Goal: Information Seeking & Learning: Find specific fact

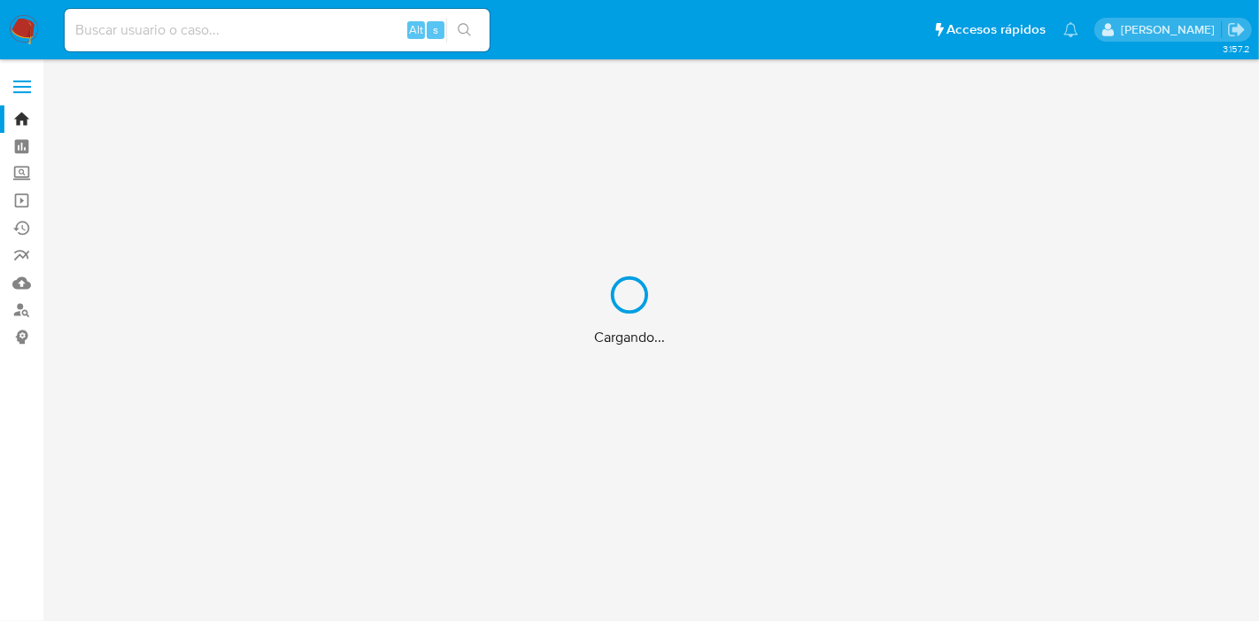
click at [154, 30] on div "Cargando..." at bounding box center [629, 310] width 1259 height 621
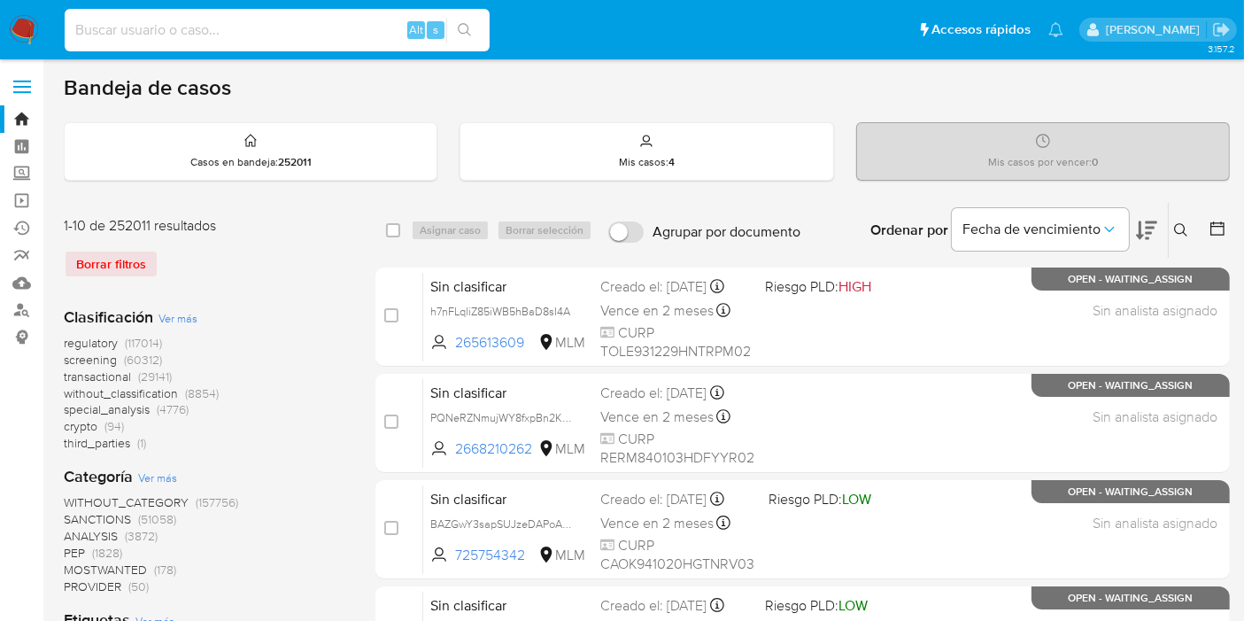
click at [154, 31] on input at bounding box center [277, 30] width 425 height 23
paste input "545549141"
type input "545549141"
click at [467, 29] on icon "search-icon" at bounding box center [465, 30] width 14 height 14
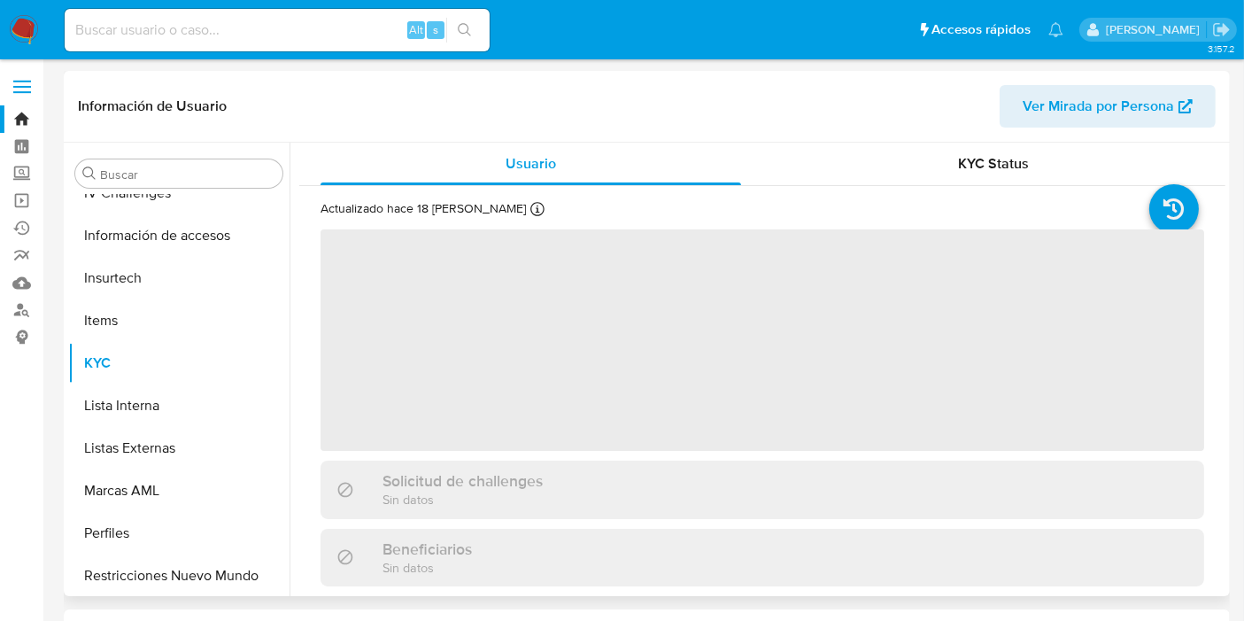
scroll to position [747, 0]
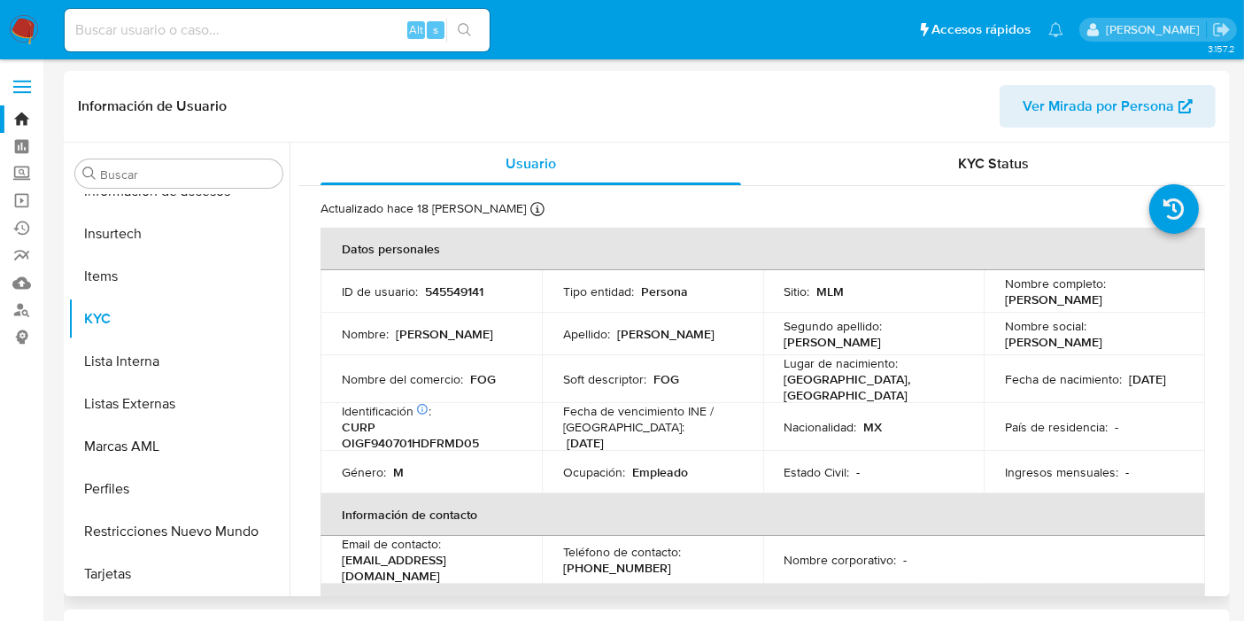
select select "10"
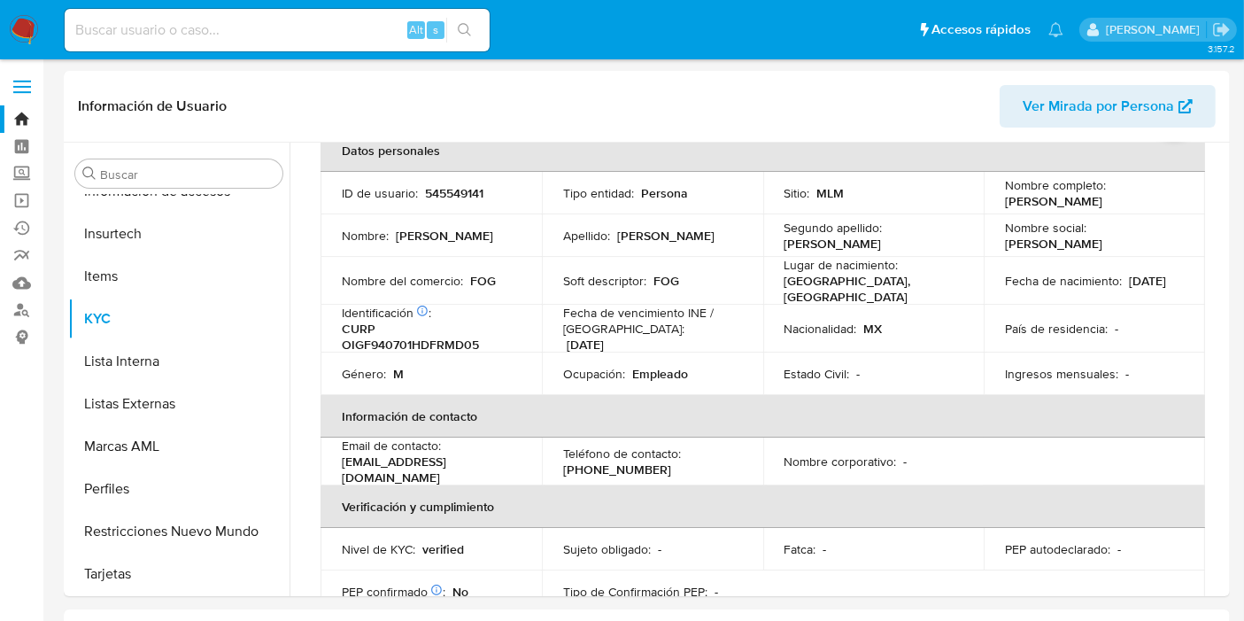
click at [215, 34] on input at bounding box center [277, 30] width 425 height 23
paste input "UNm7QQN406DlXG5j3DOUQgUj"
type input "UNm7QQN406DlXG5j3DOUQgUj"
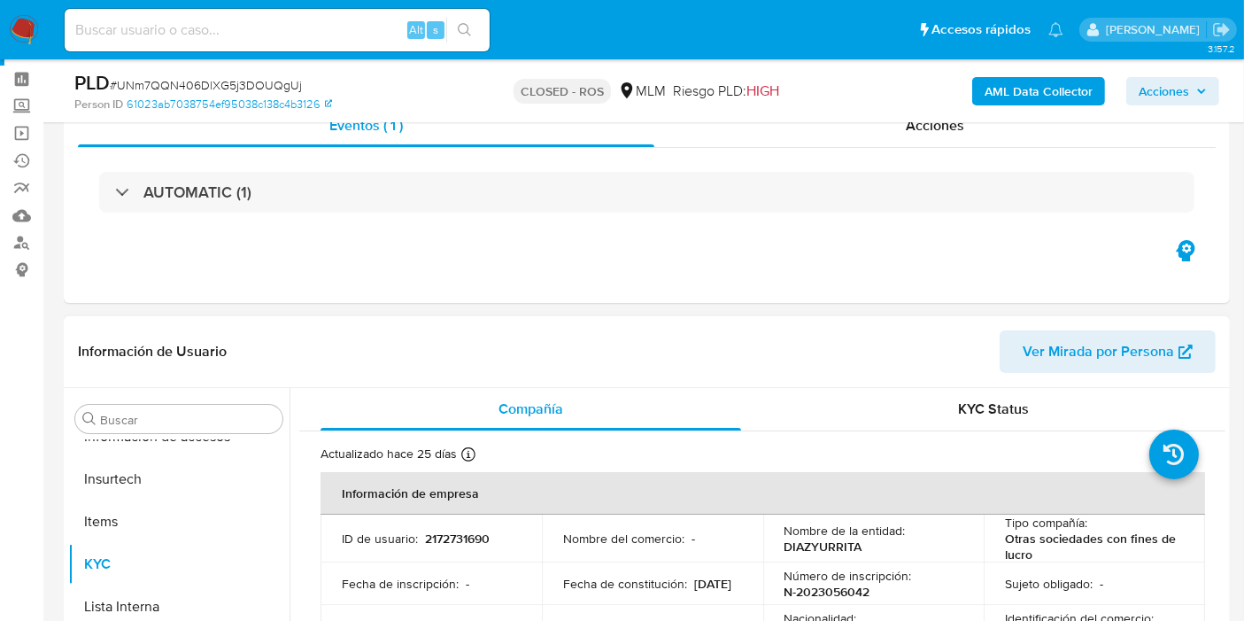
scroll to position [98, 0]
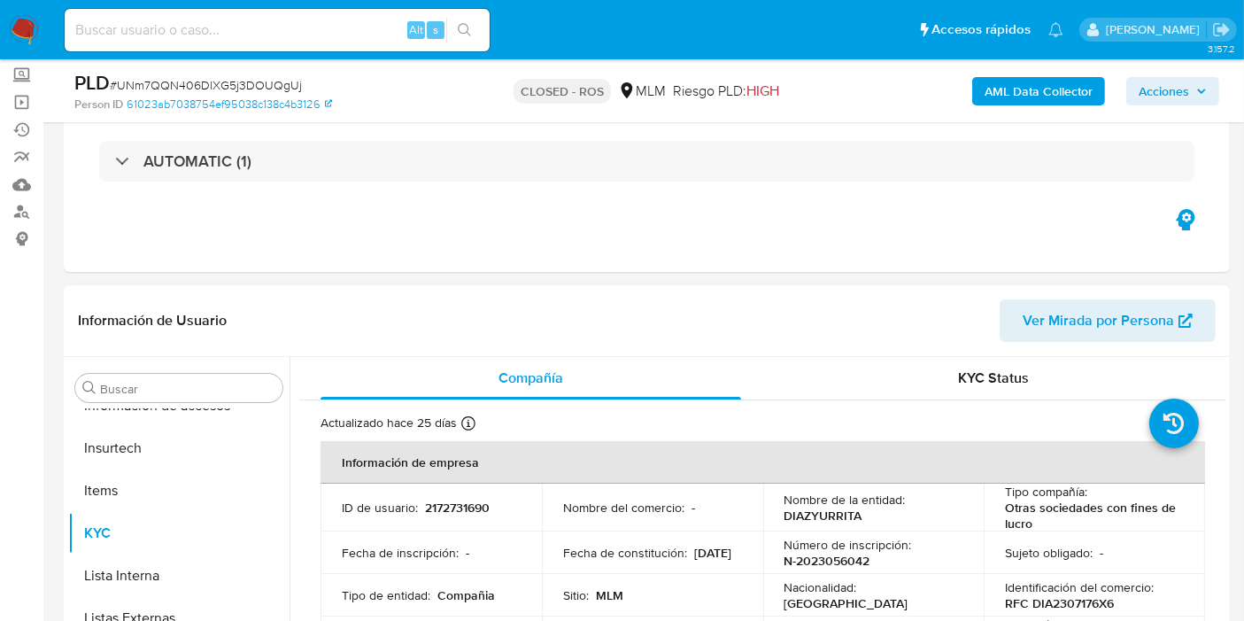
select select "10"
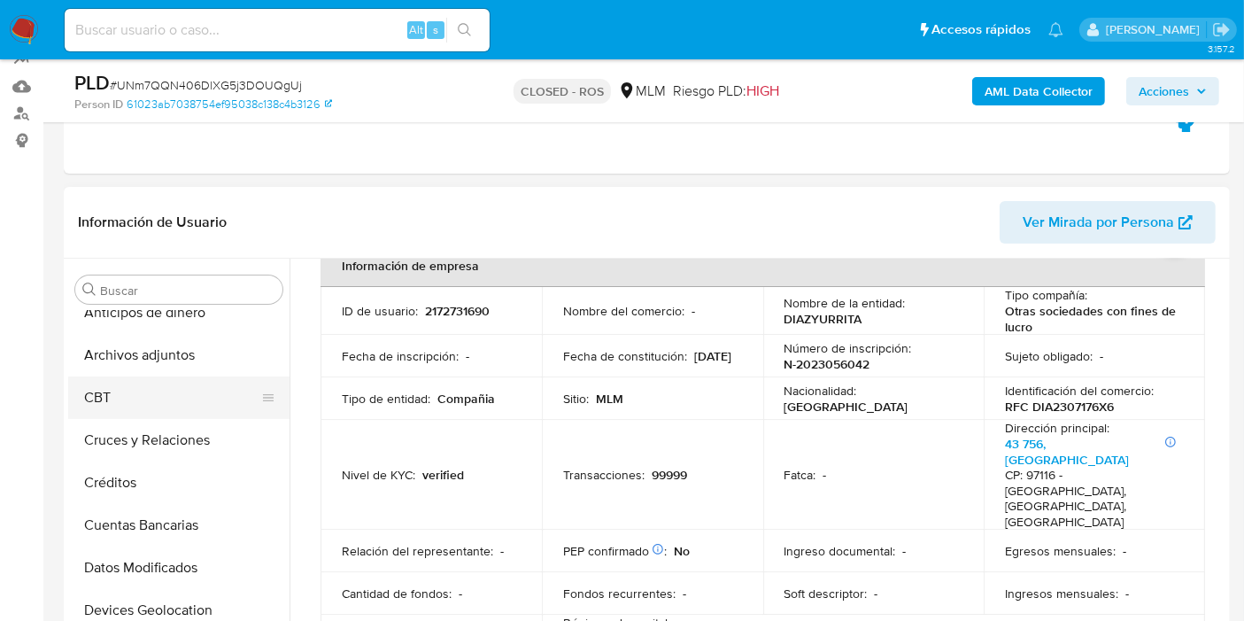
scroll to position [0, 0]
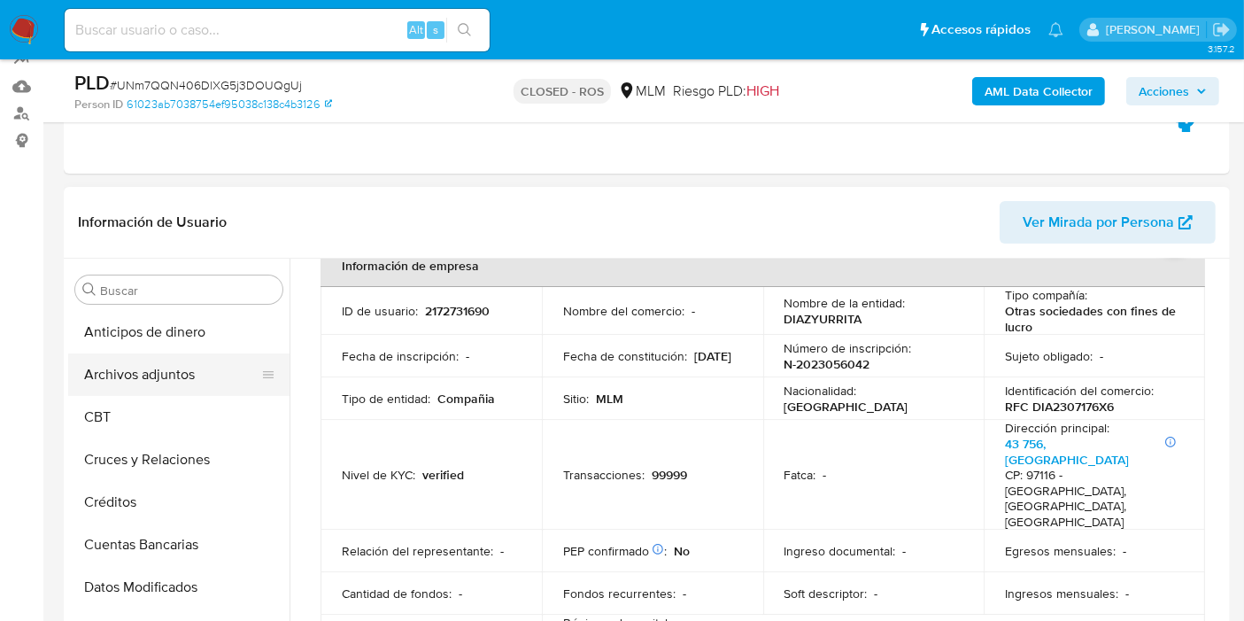
click at [156, 381] on button "Archivos adjuntos" at bounding box center [171, 374] width 207 height 43
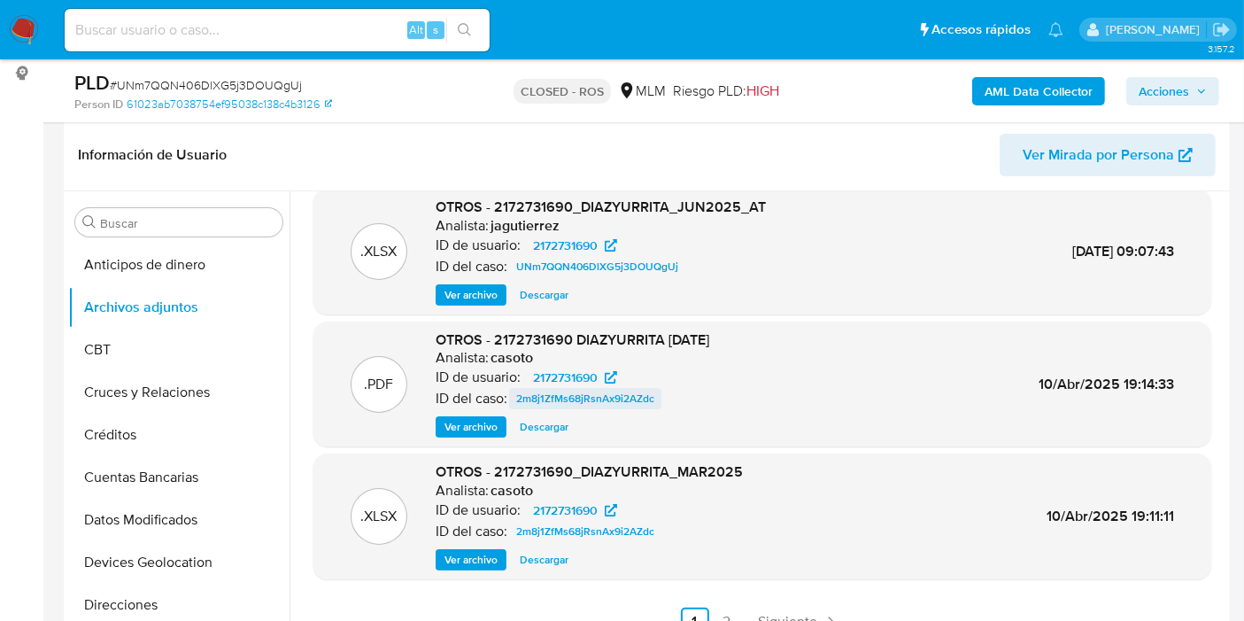
scroll to position [295, 0]
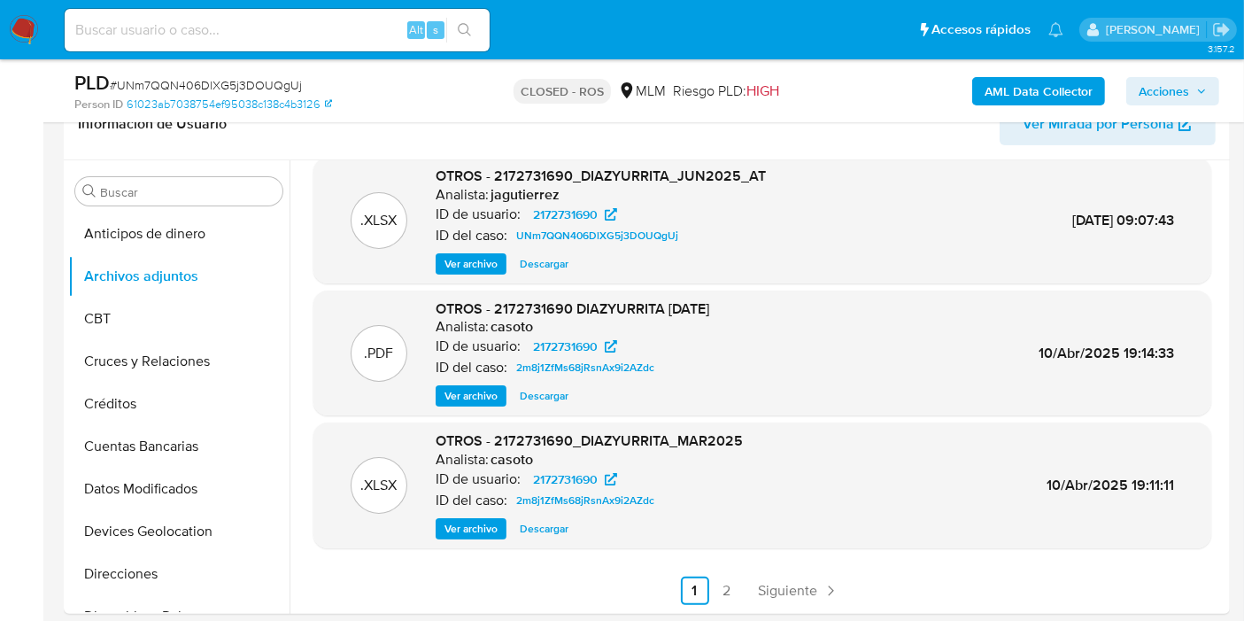
click at [183, 49] on div "Alt s" at bounding box center [277, 30] width 425 height 43
click at [187, 34] on input at bounding box center [277, 30] width 425 height 23
paste input "549544423"
type input "549544423"
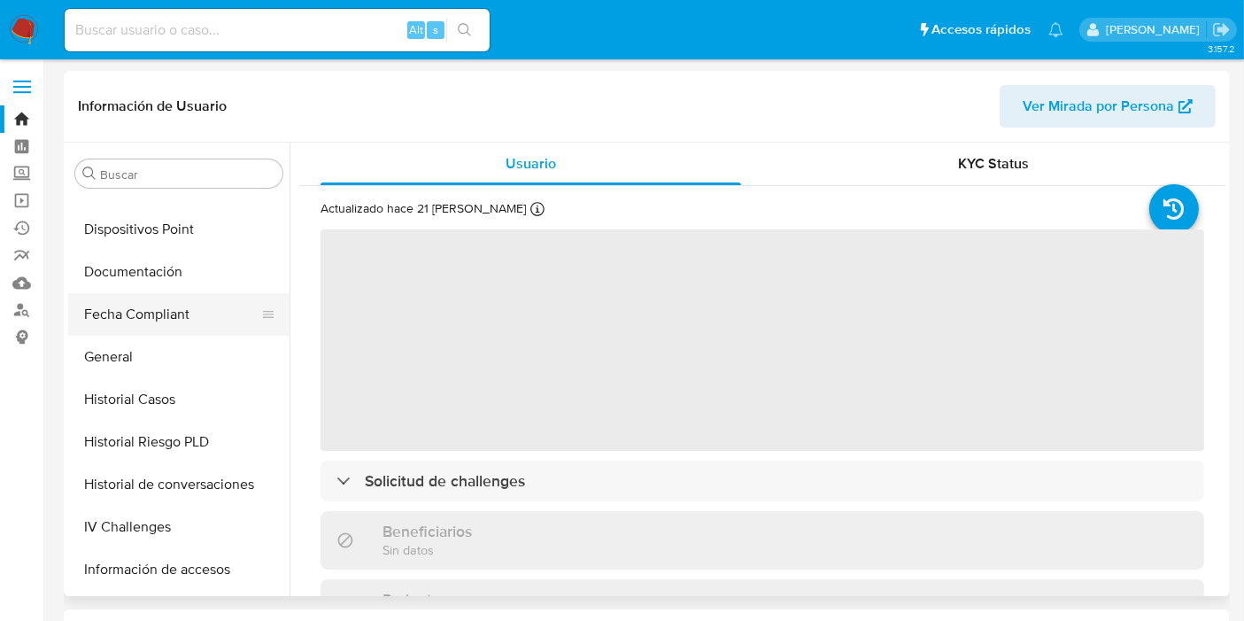
scroll to position [354, 0]
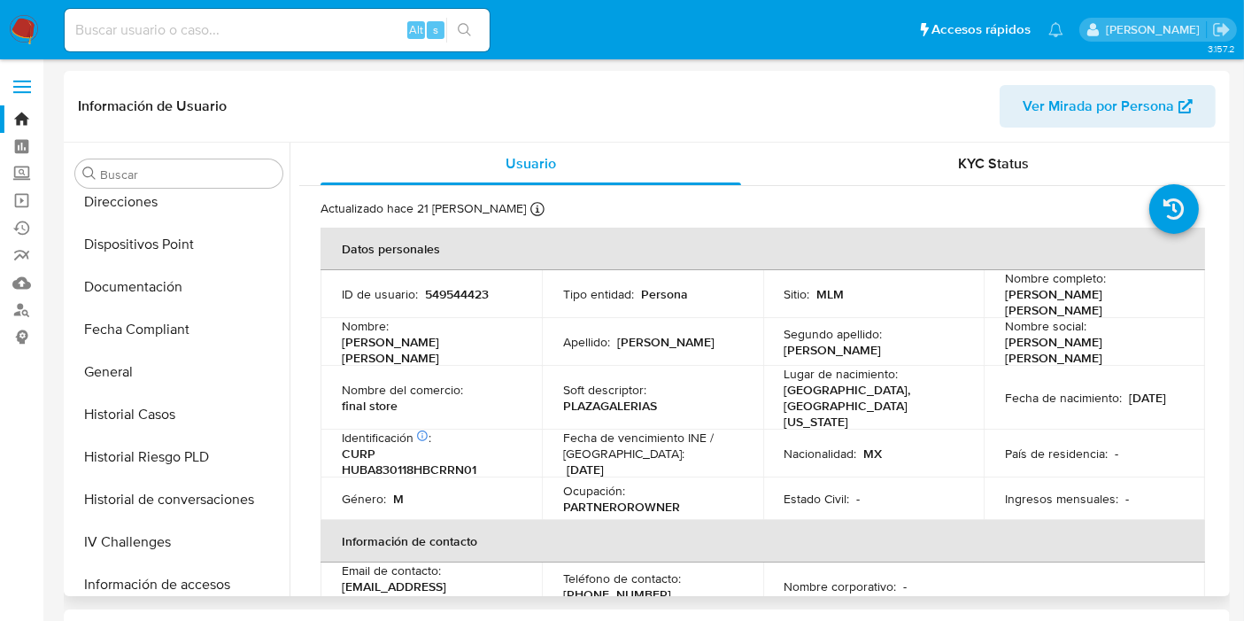
select select "10"
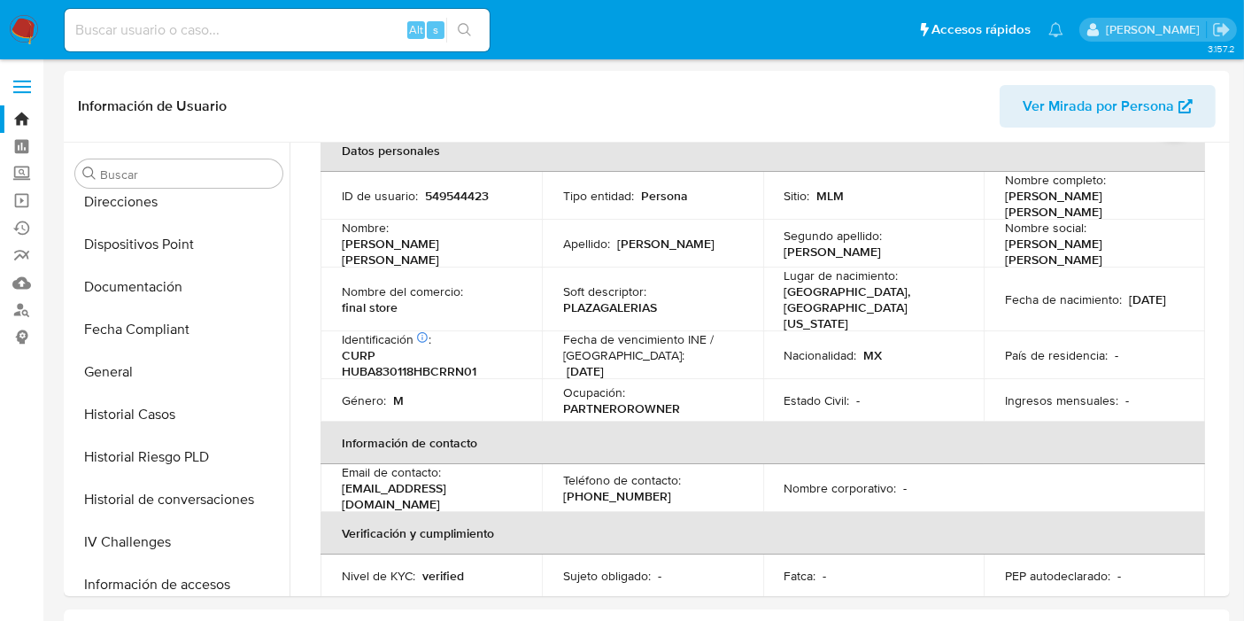
click at [260, 27] on input at bounding box center [277, 30] width 425 height 23
paste input "520418399"
type input "520418399"
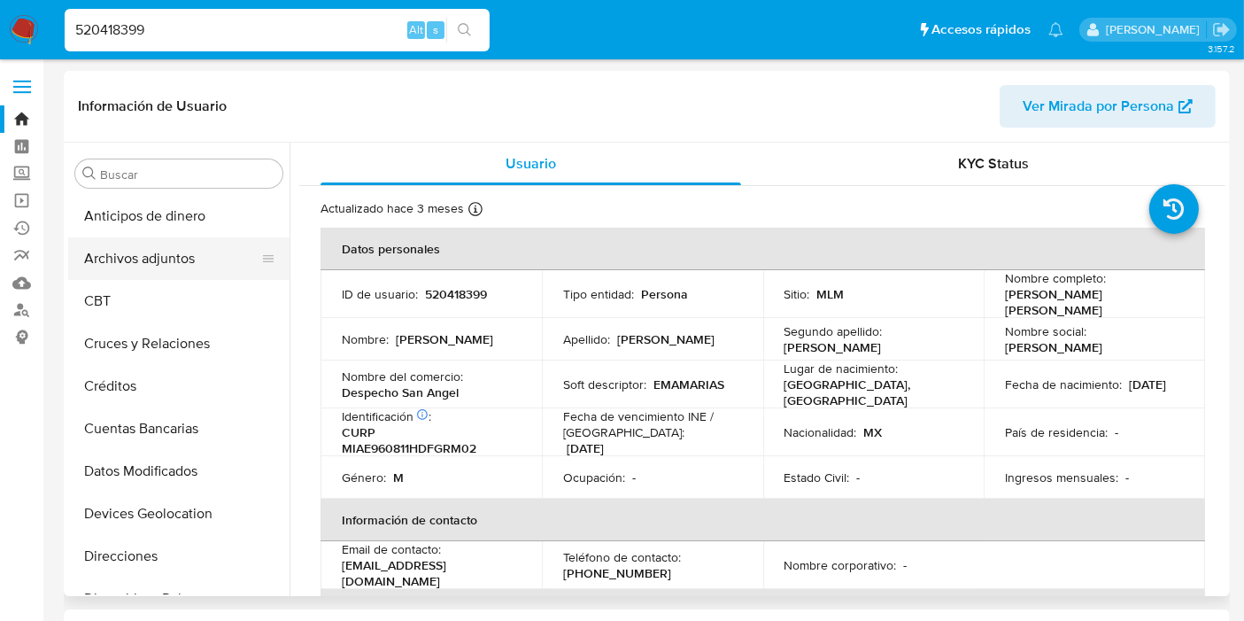
select select "10"
click at [151, 254] on button "Archivos adjuntos" at bounding box center [171, 258] width 207 height 43
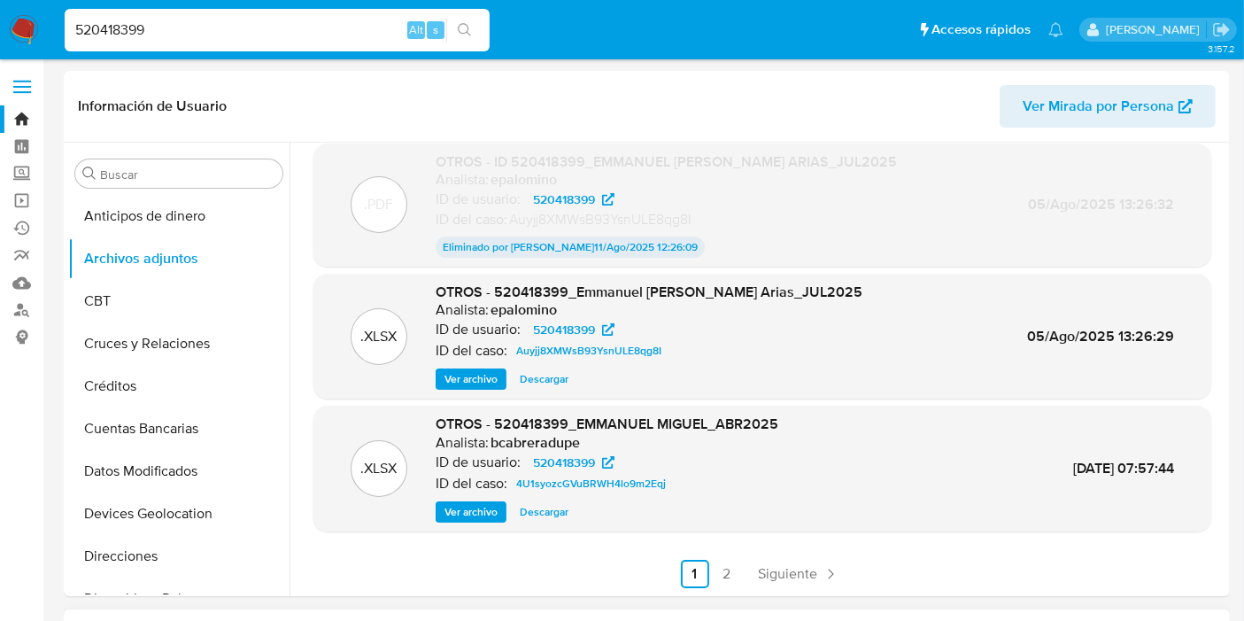
scroll to position [98, 0]
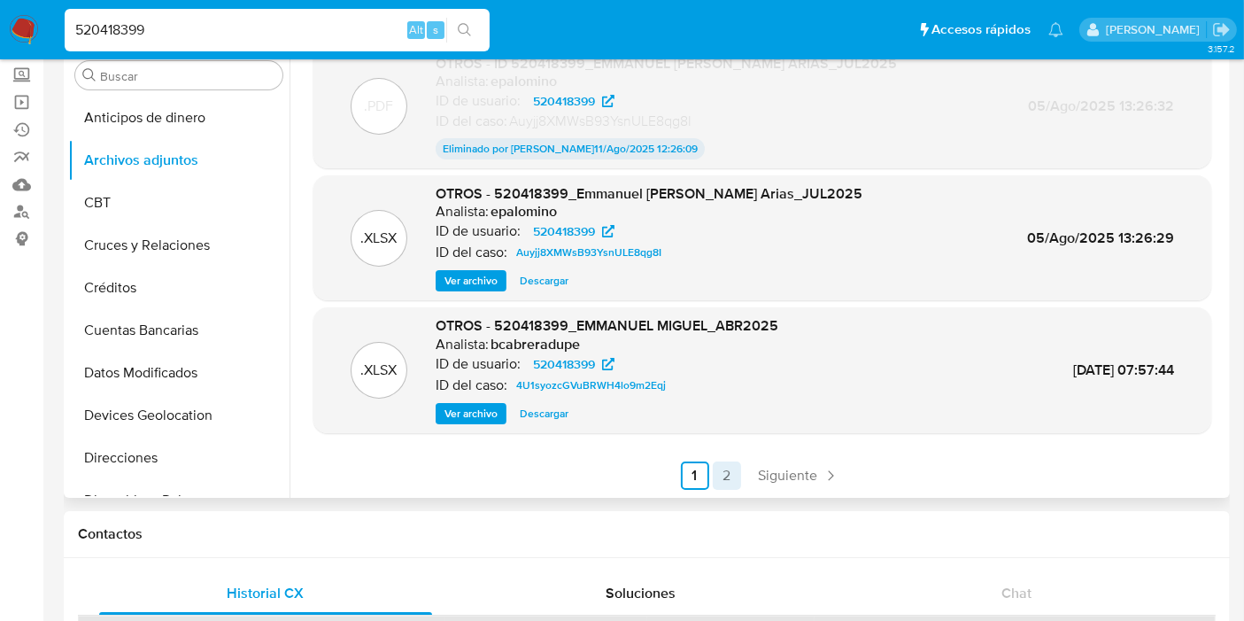
click at [731, 477] on link "2" at bounding box center [727, 475] width 28 height 28
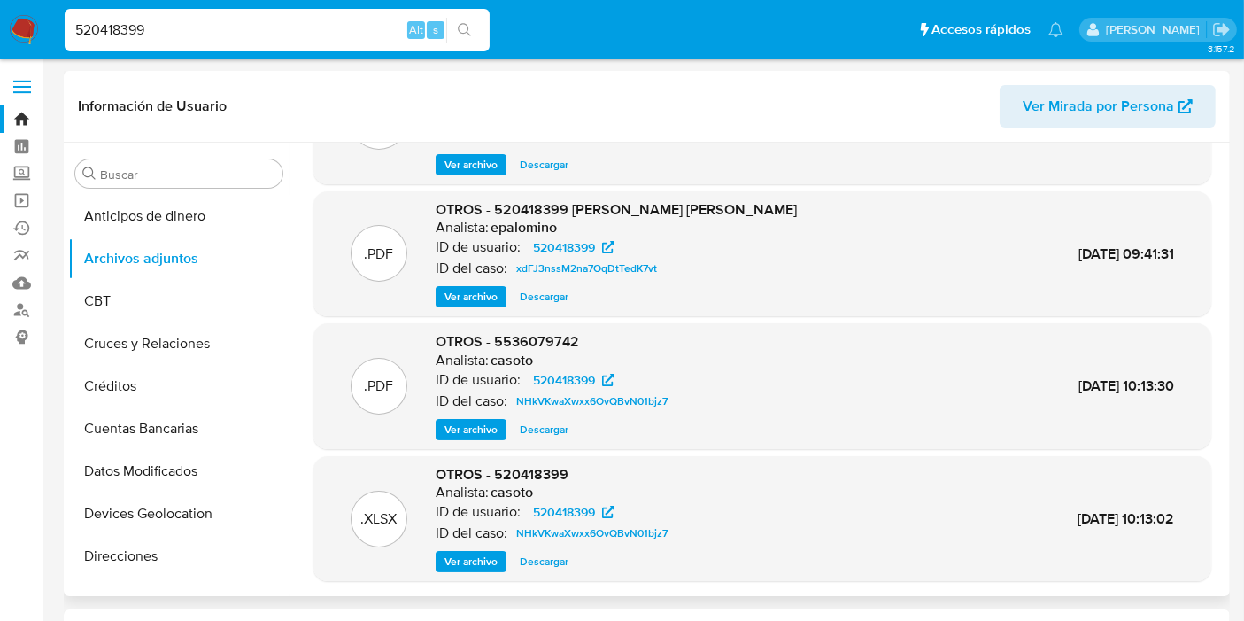
click at [484, 426] on span "Ver archivo" at bounding box center [471, 430] width 53 height 18
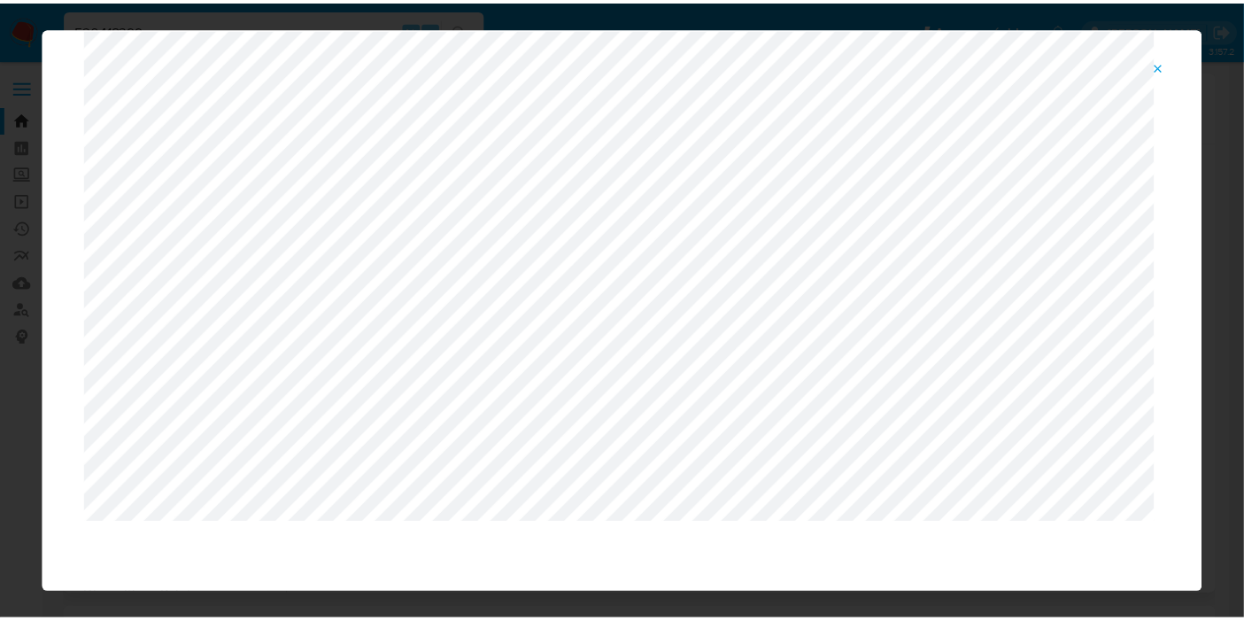
scroll to position [0, 0]
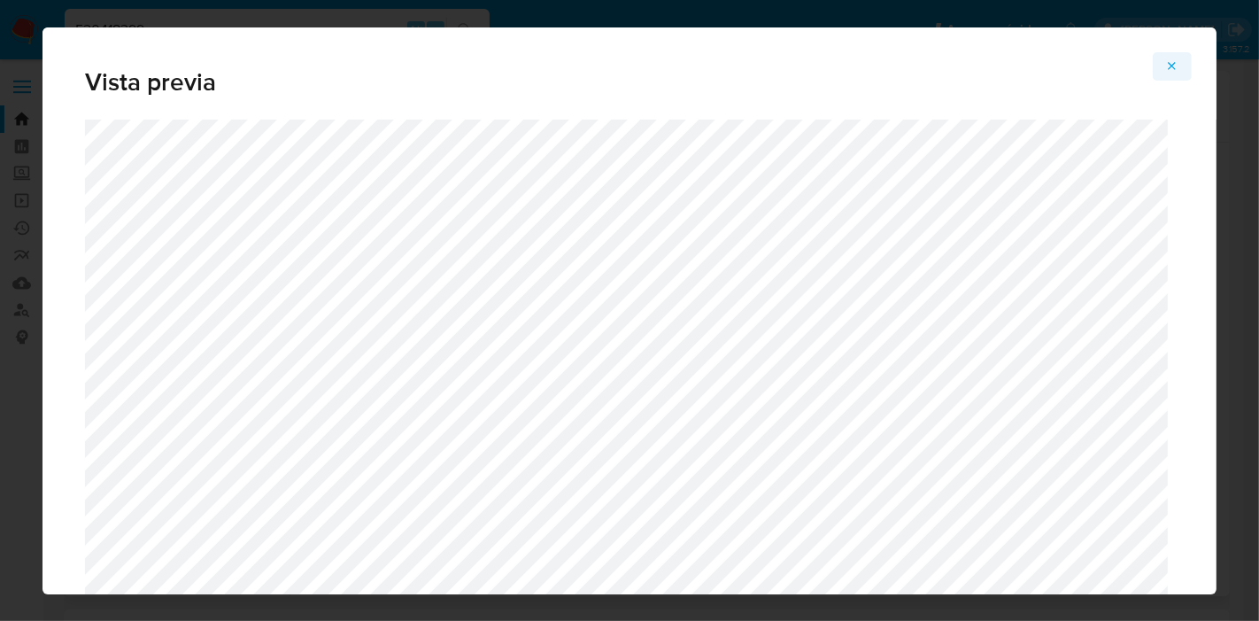
click at [1181, 61] on button "Attachment preview" at bounding box center [1172, 66] width 39 height 28
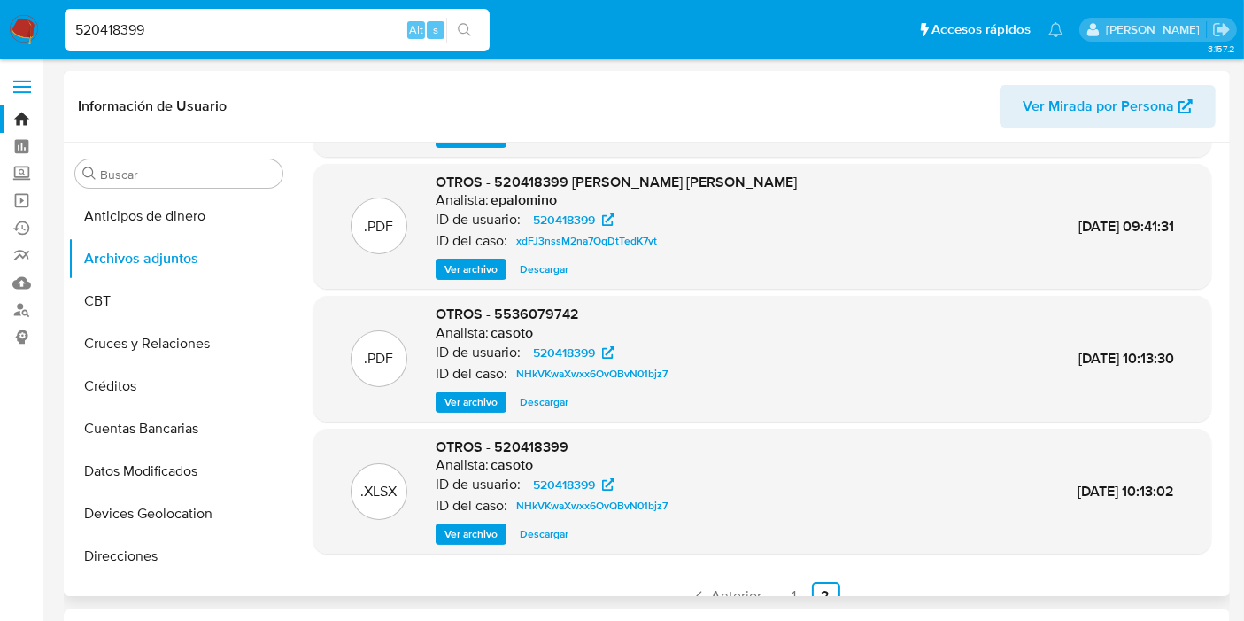
scroll to position [149, 0]
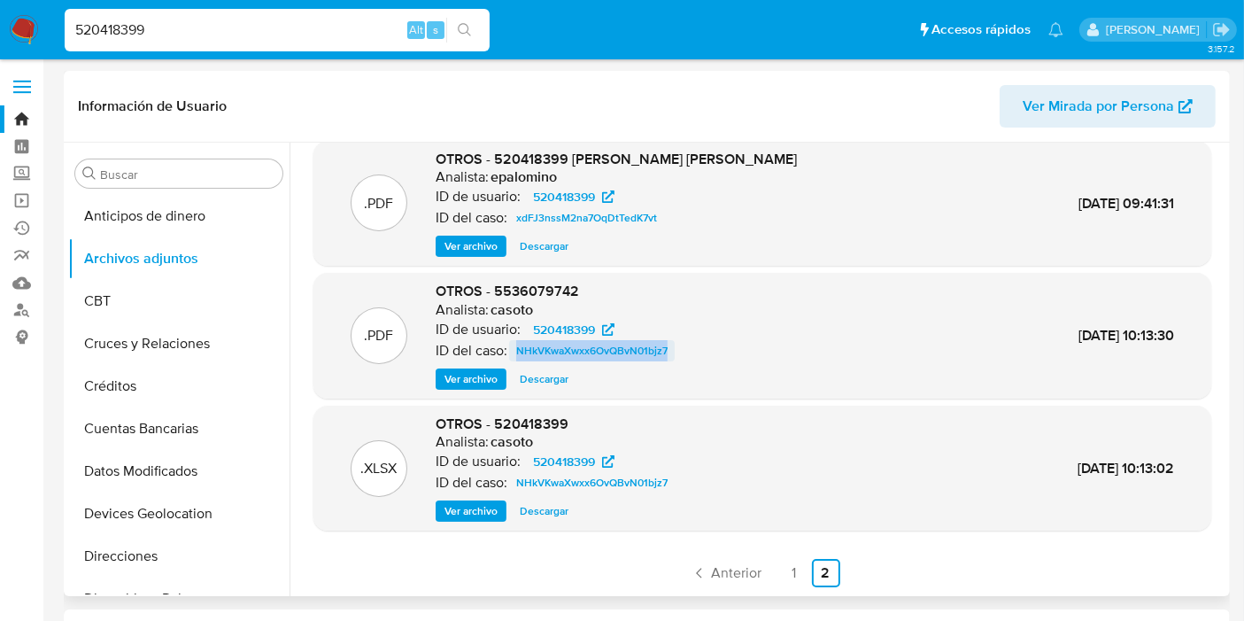
drag, startPoint x: 685, startPoint y: 347, endPoint x: 511, endPoint y: 359, distance: 174.8
click at [511, 359] on div ".PDF OTROS - 5536079742 Analista: casoto ID de usuario: 520418399 ID del caso: …" at bounding box center [762, 336] width 880 height 108
click at [982, 259] on div ".PDF OTROS - 520418399 [PERSON_NAME] [PERSON_NAME] Analista: epalomino ID de us…" at bounding box center [762, 204] width 898 height 126
click at [217, 27] on input "520418399" at bounding box center [277, 30] width 425 height 23
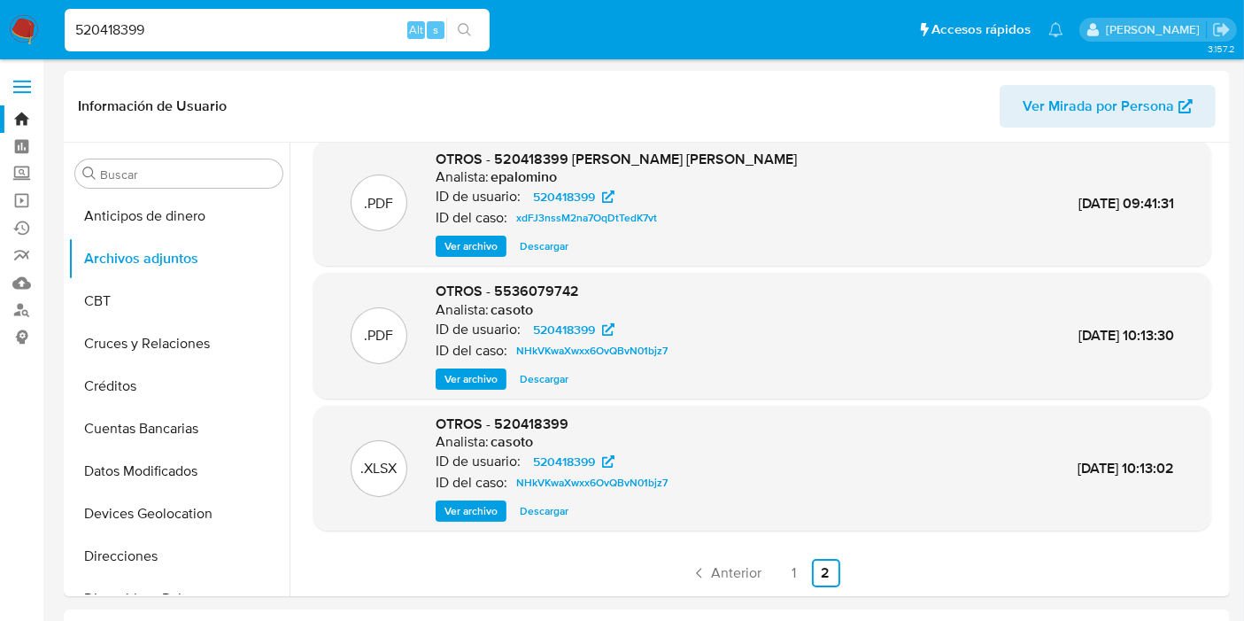
paste input "NHkVKwaXwxx6OvQBvN01bjz7"
type input "NHkVKwaXwxx6OvQBvN01bjz7"
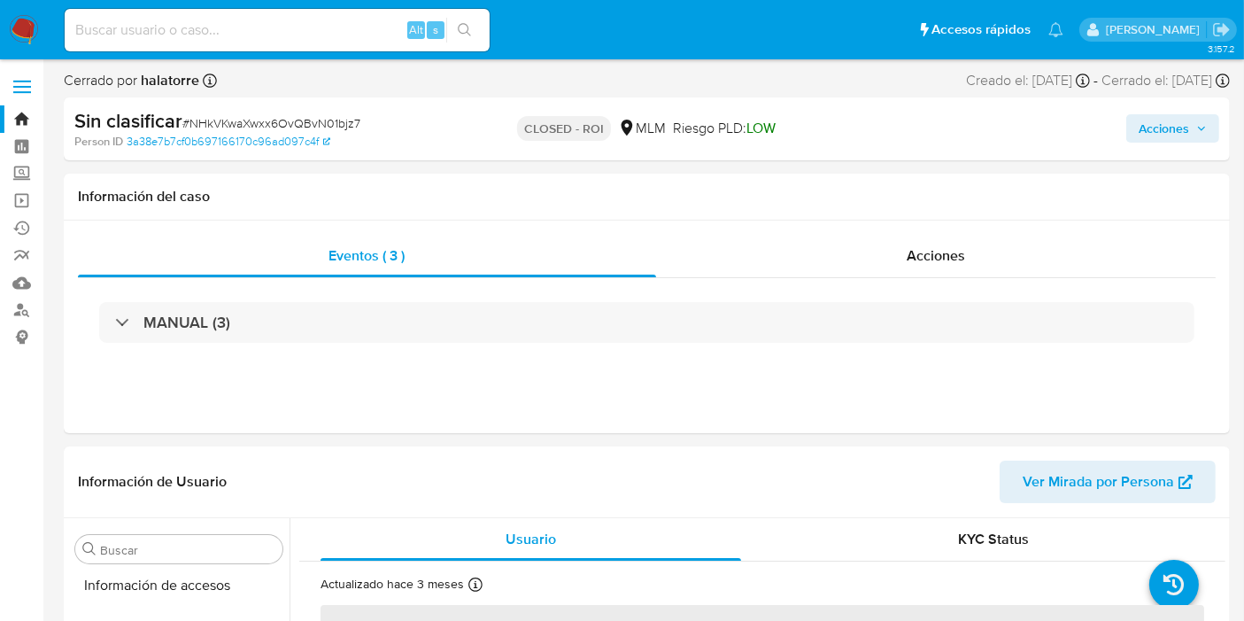
scroll to position [747, 0]
click at [901, 249] on div "Acciones" at bounding box center [936, 256] width 561 height 43
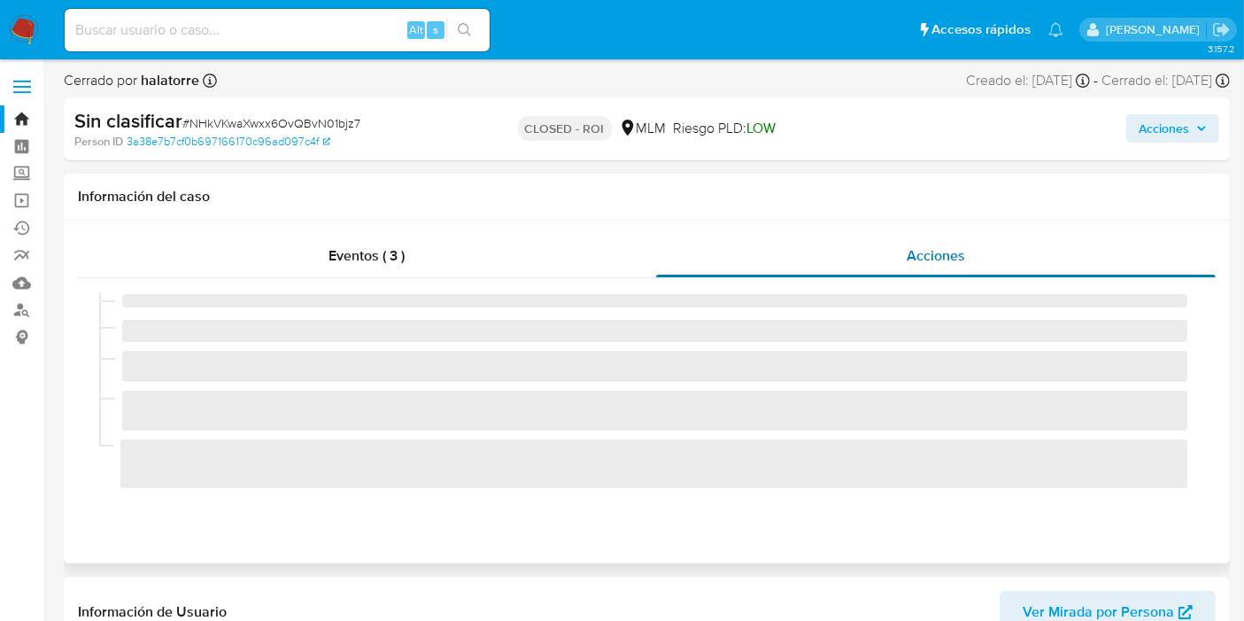
select select "10"
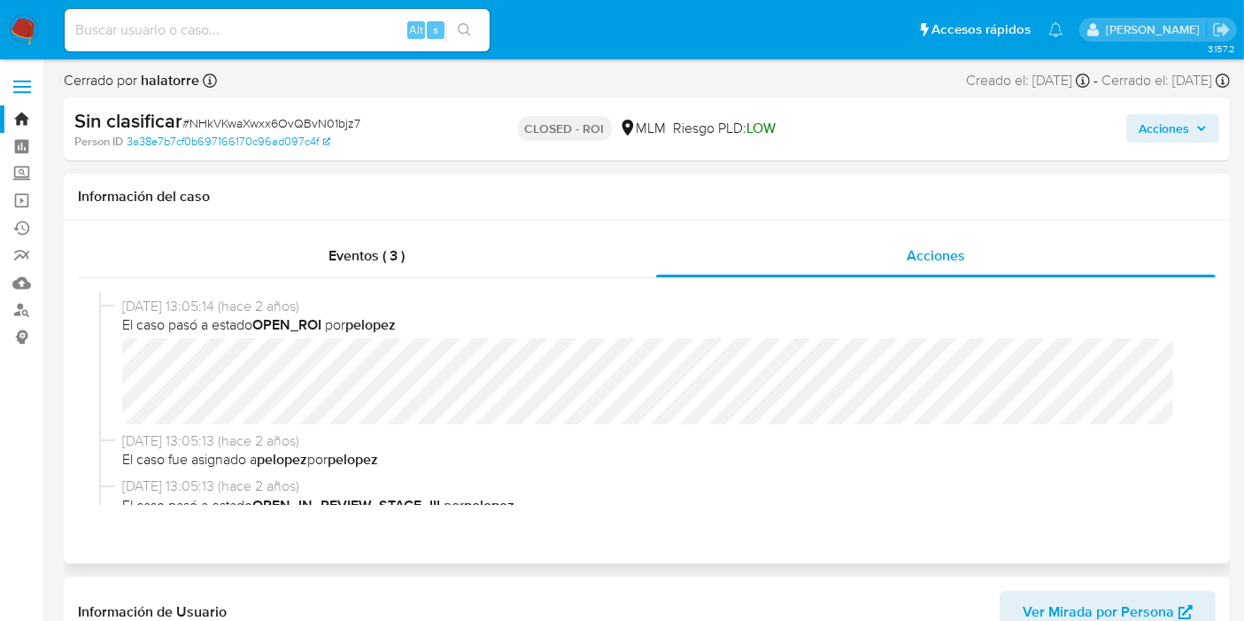
scroll to position [295, 0]
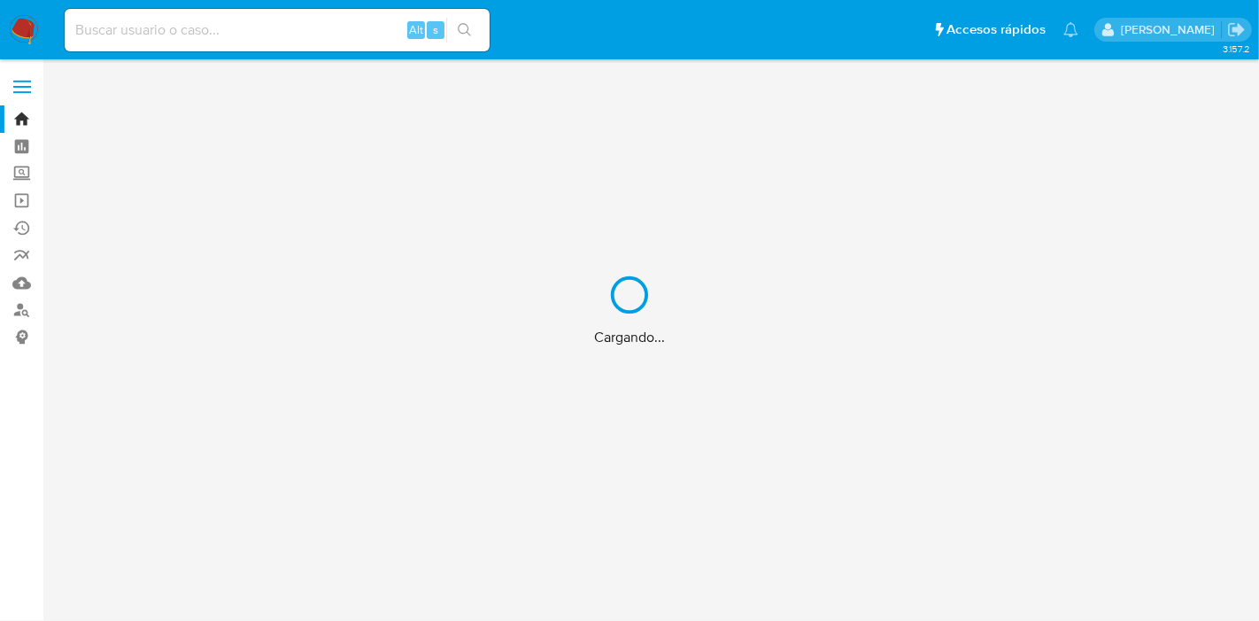
click at [205, 33] on div "Cargando..." at bounding box center [629, 310] width 1259 height 621
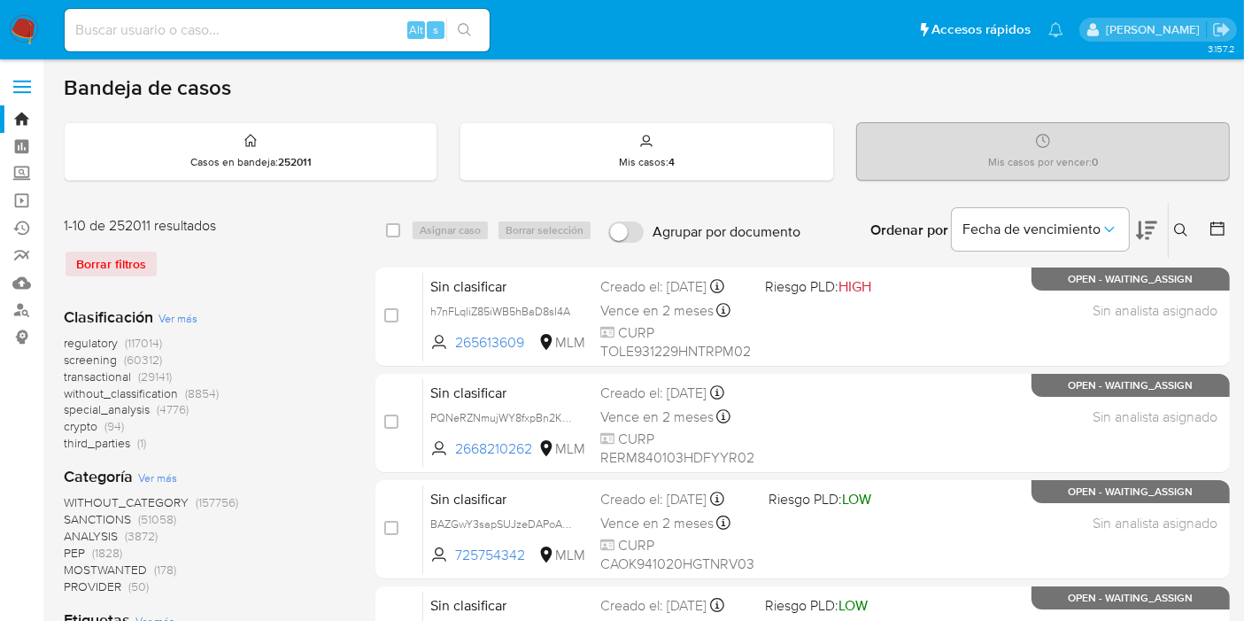
click at [178, 23] on input at bounding box center [277, 30] width 425 height 23
paste input "1878893224"
type input "1878893224"
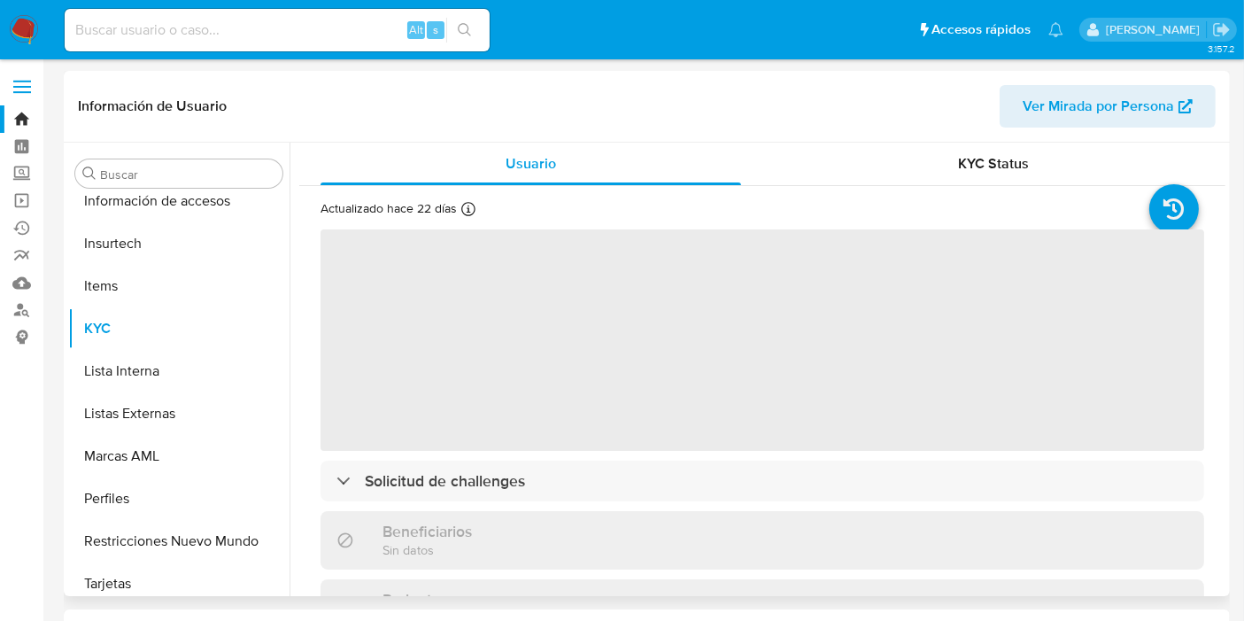
scroll to position [747, 0]
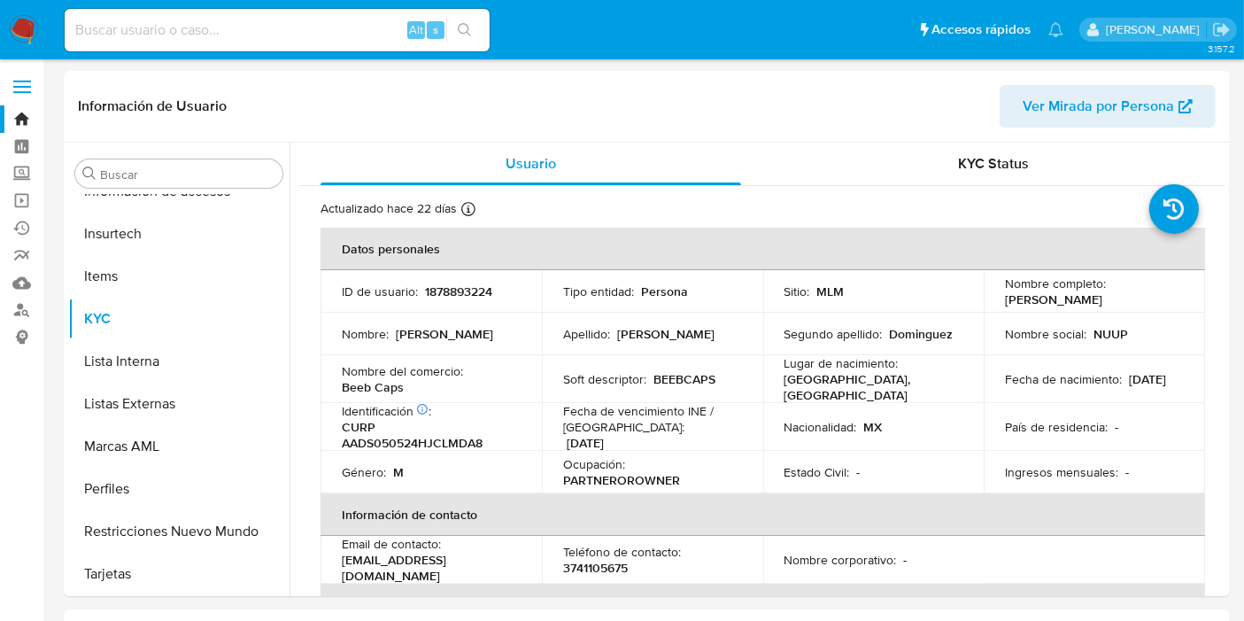
select select "10"
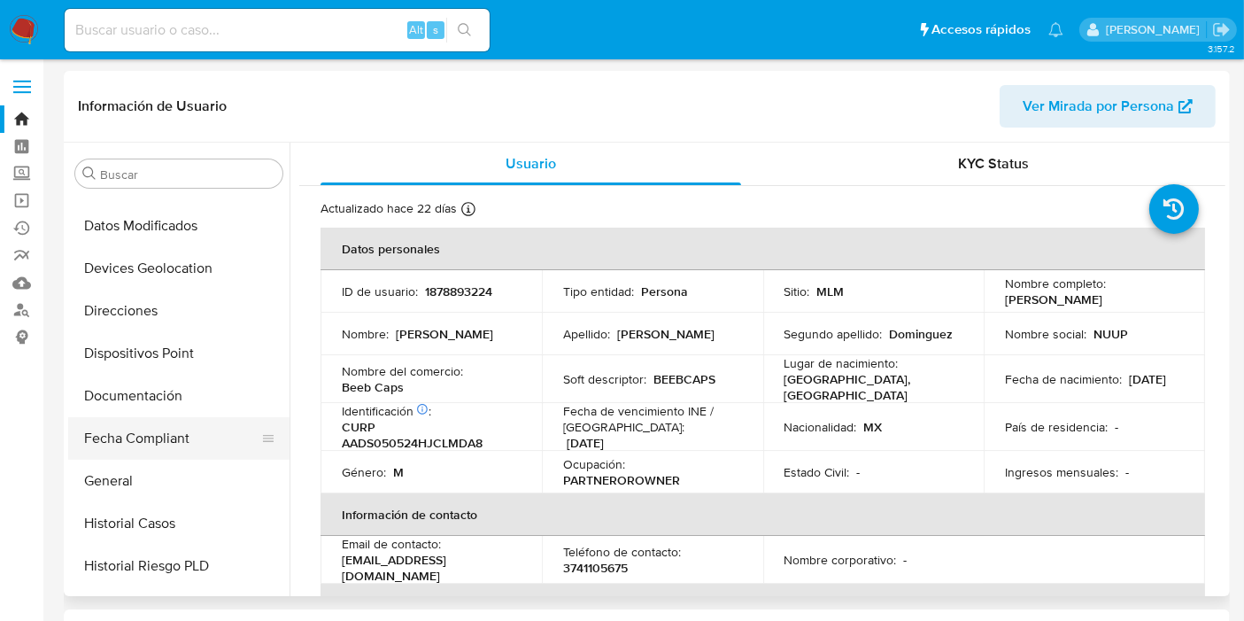
scroll to position [295, 0]
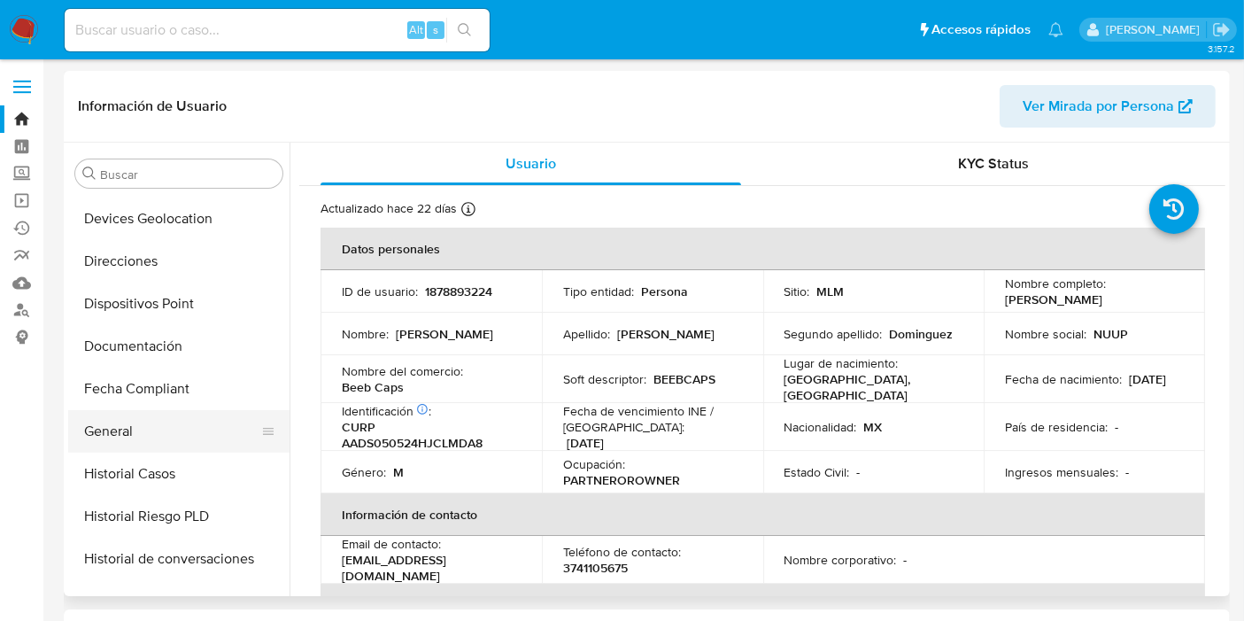
click at [136, 429] on button "General" at bounding box center [171, 431] width 207 height 43
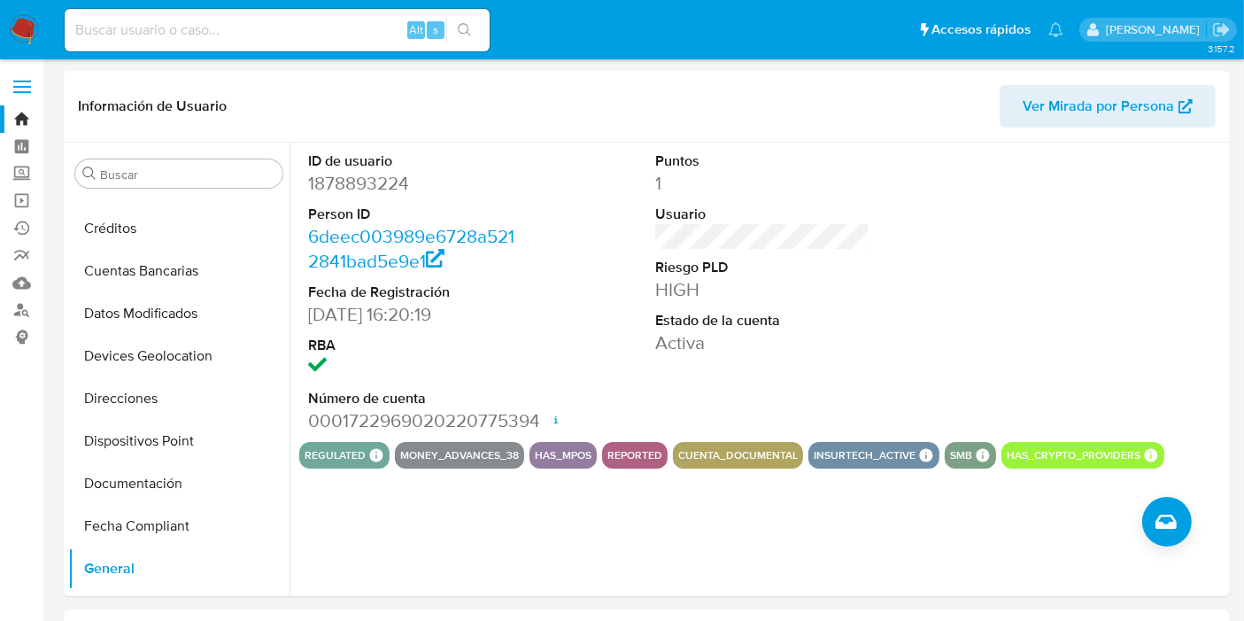
scroll to position [0, 0]
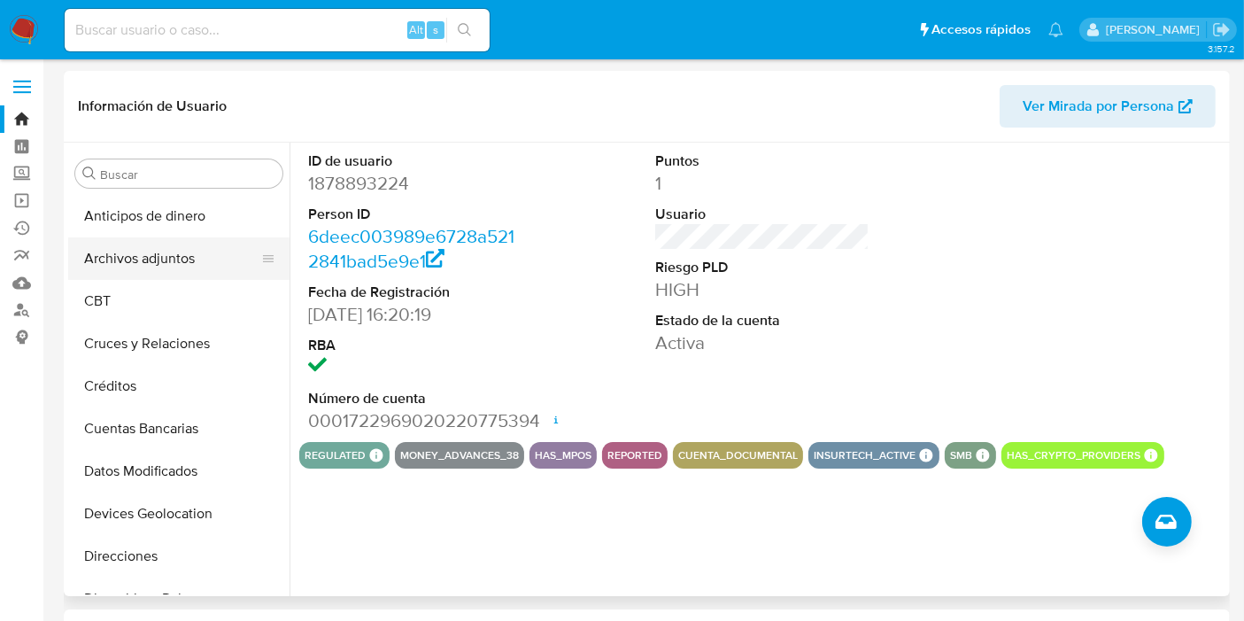
click at [164, 267] on button "Archivos adjuntos" at bounding box center [171, 258] width 207 height 43
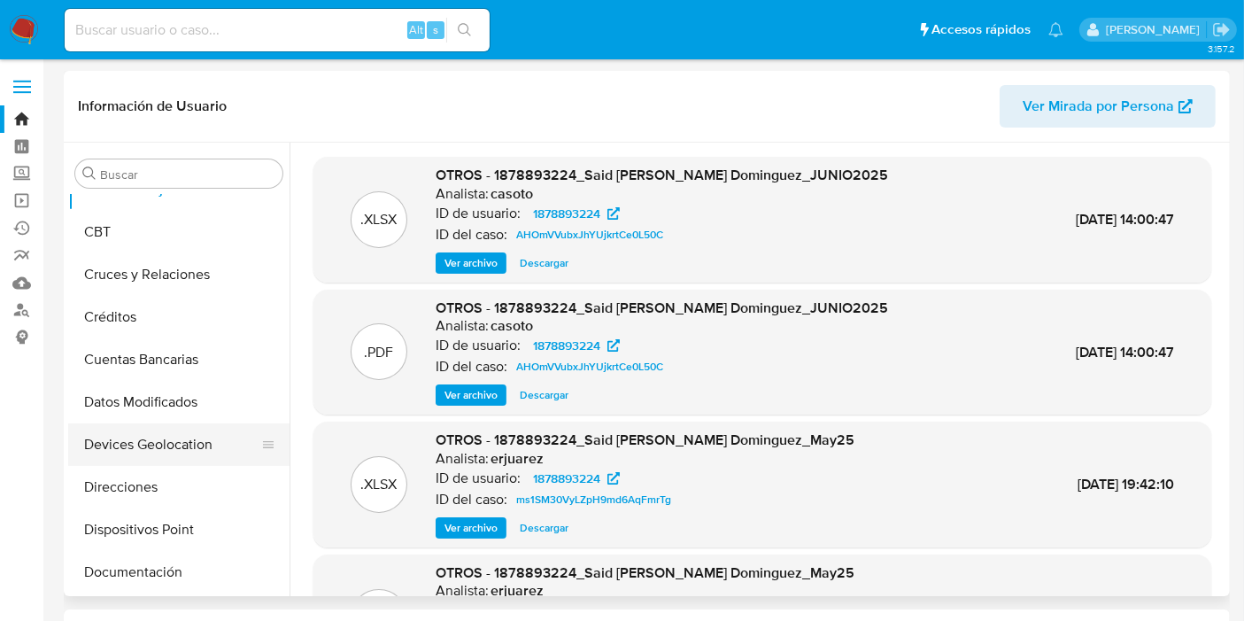
scroll to position [98, 0]
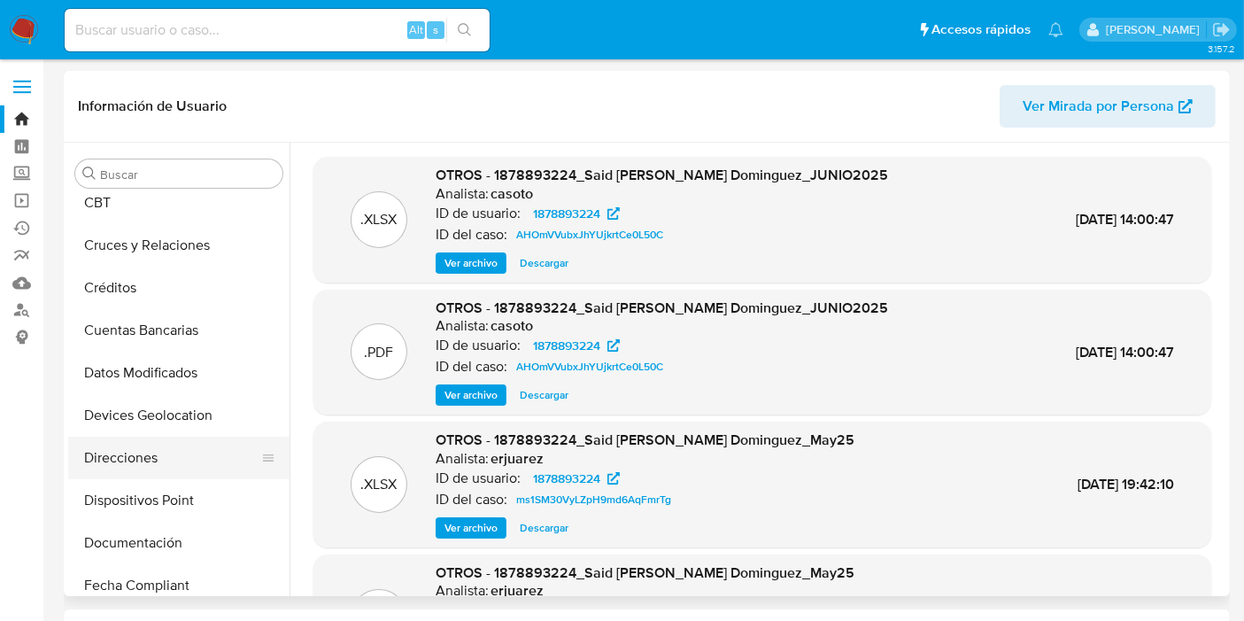
click at [129, 452] on button "Direcciones" at bounding box center [171, 458] width 207 height 43
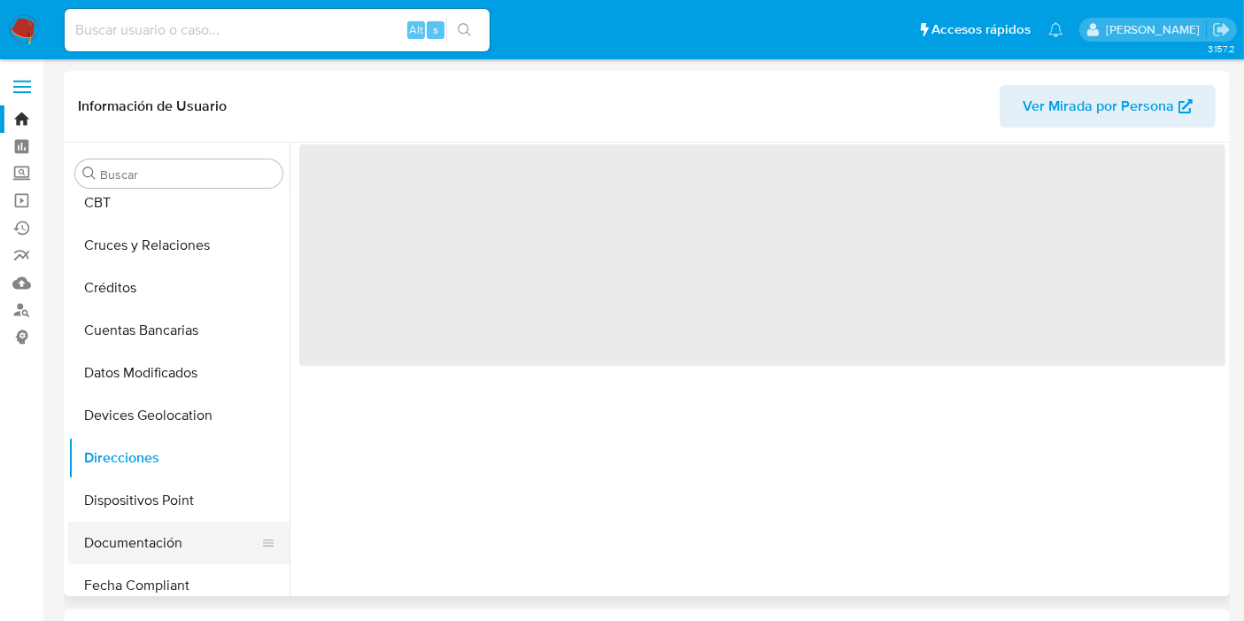
click at [139, 547] on button "Documentación" at bounding box center [171, 543] width 207 height 43
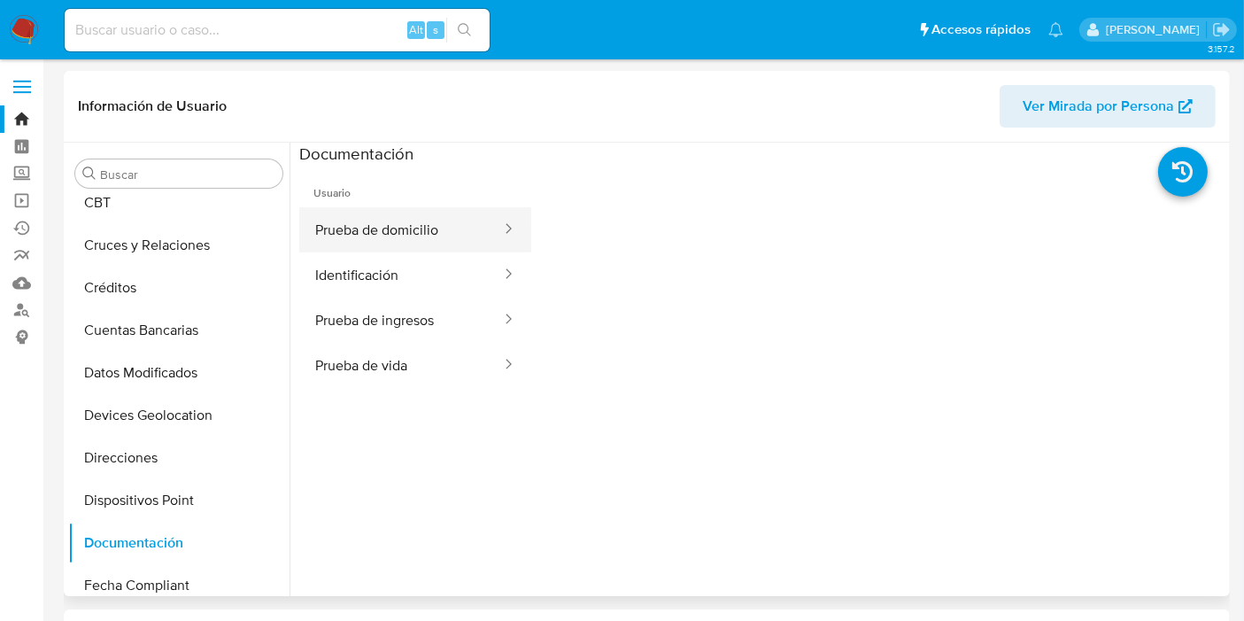
click at [407, 239] on button "Prueba de domicilio" at bounding box center [401, 229] width 204 height 45
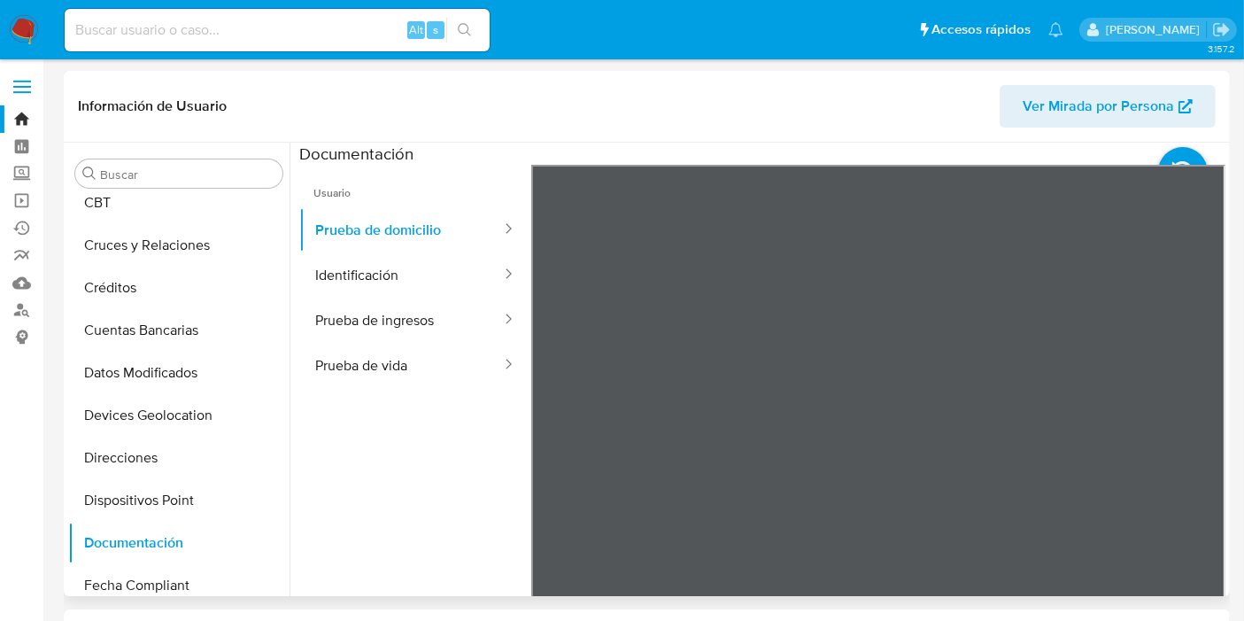
scroll to position [29, 0]
drag, startPoint x: 396, startPoint y: 275, endPoint x: 467, endPoint y: 361, distance: 111.3
click at [396, 275] on button "Identificación" at bounding box center [401, 274] width 204 height 45
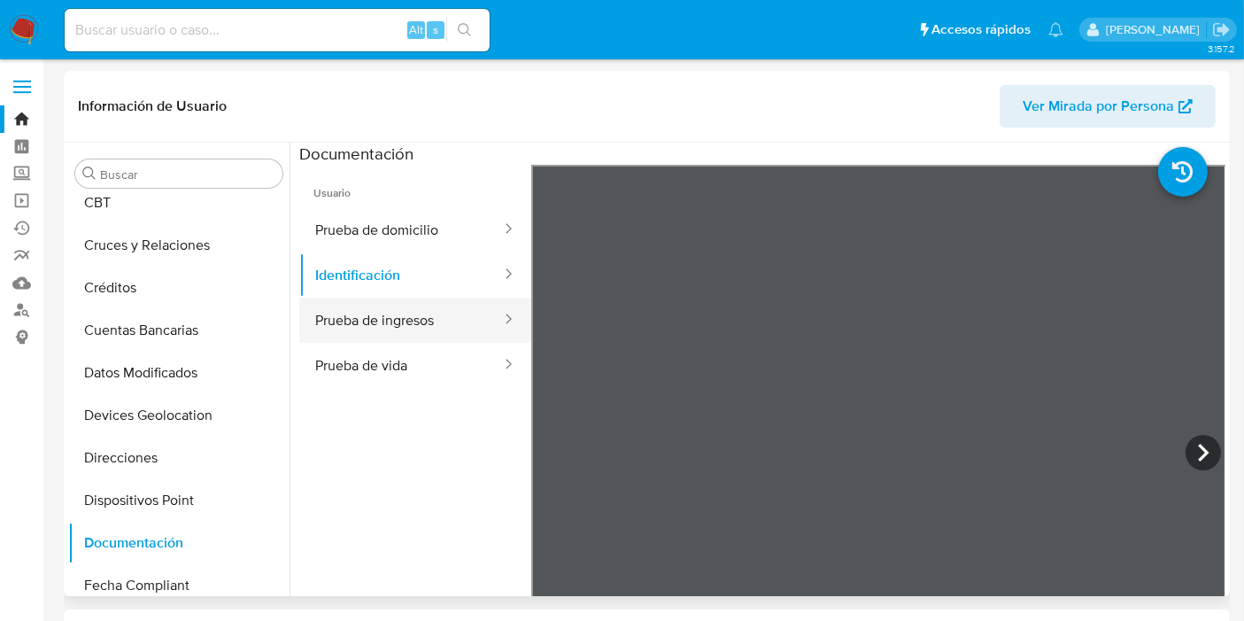
click at [416, 332] on button "Prueba de ingresos" at bounding box center [401, 320] width 204 height 45
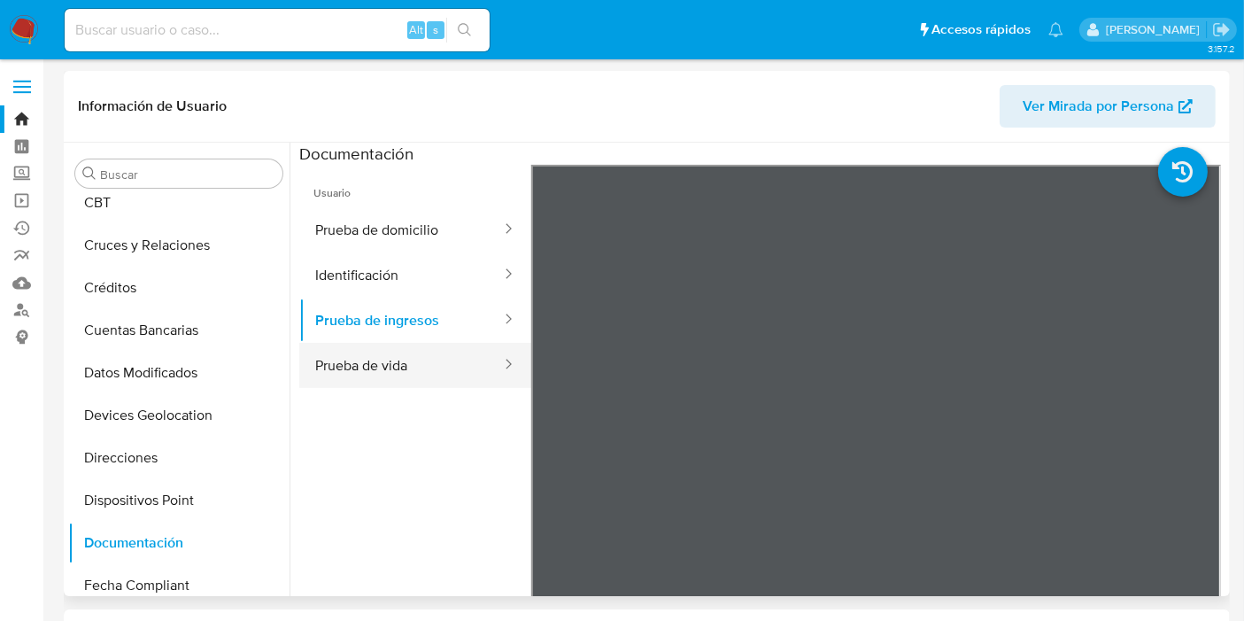
click at [406, 373] on button "Prueba de vida" at bounding box center [401, 365] width 204 height 45
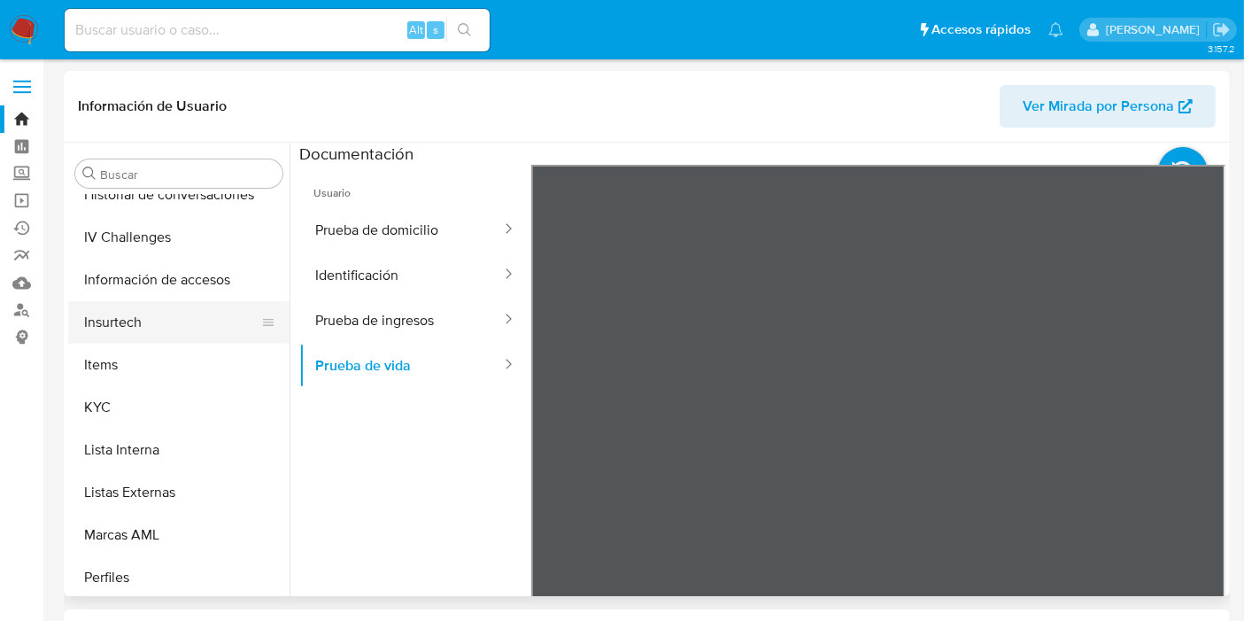
scroll to position [747, 0]
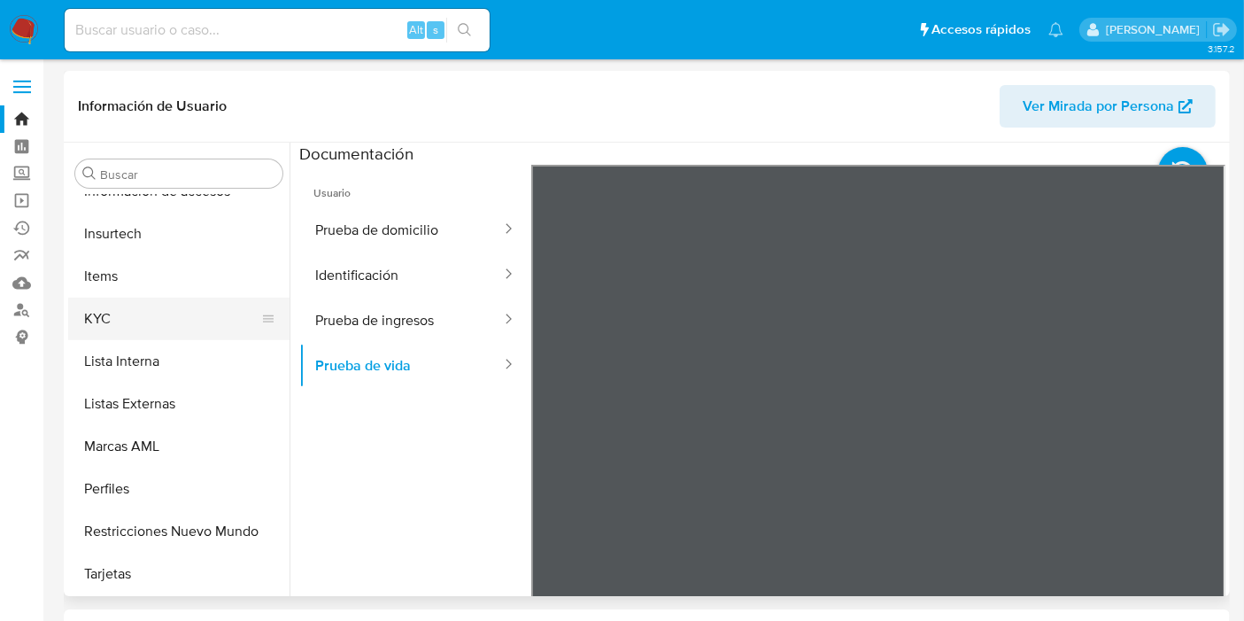
click at [128, 320] on button "KYC" at bounding box center [171, 319] width 207 height 43
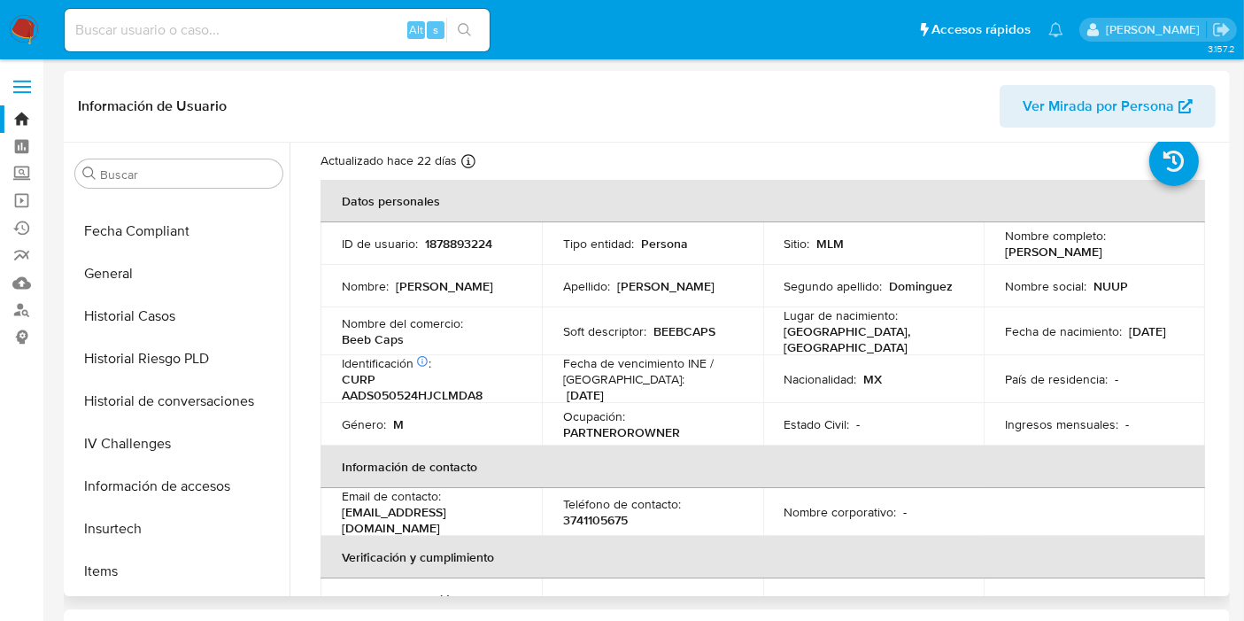
scroll to position [0, 0]
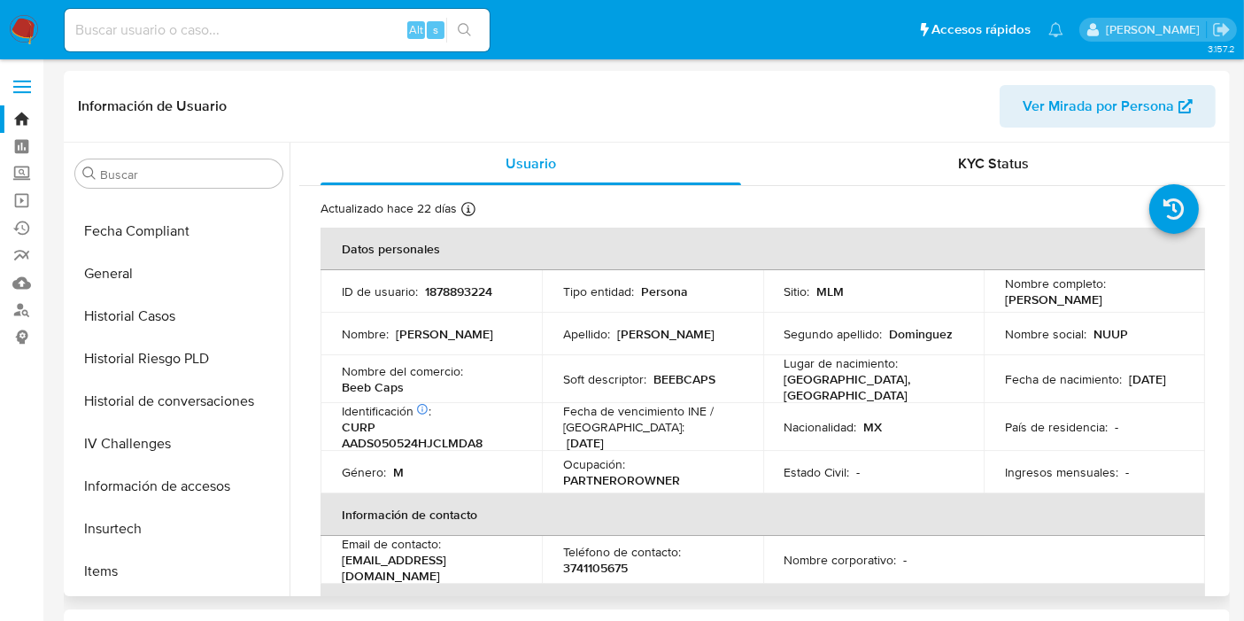
click at [688, 380] on p "BEEBCAPS" at bounding box center [684, 379] width 62 height 16
click at [689, 381] on p "BEEBCAPS" at bounding box center [684, 379] width 62 height 16
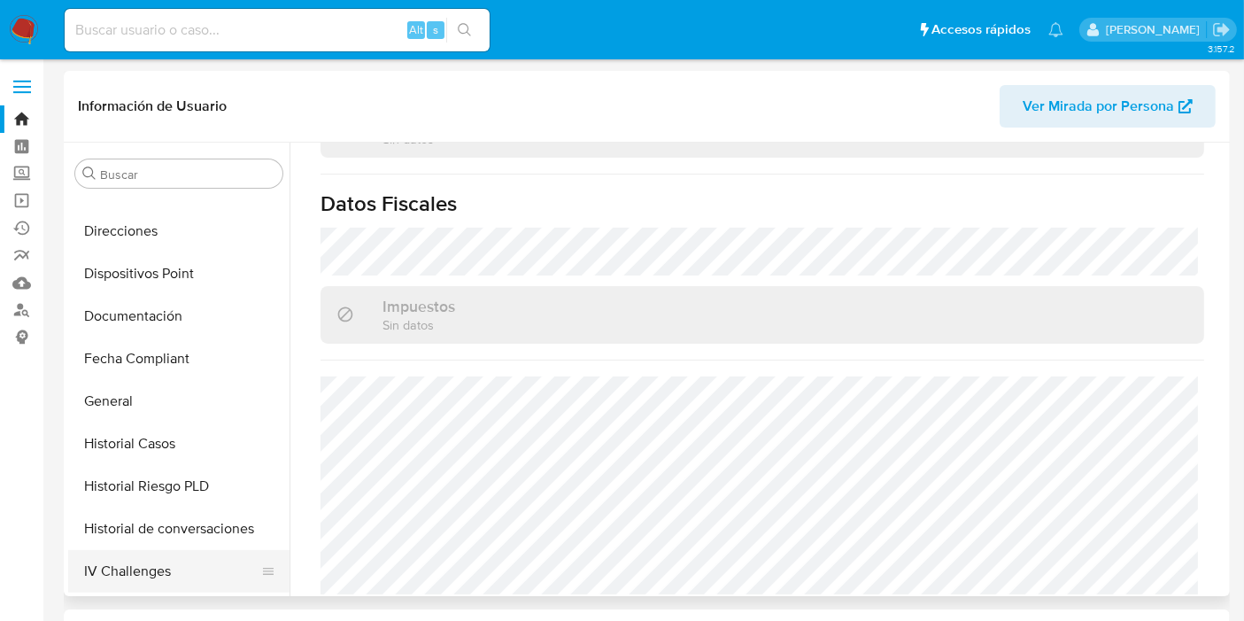
scroll to position [491, 0]
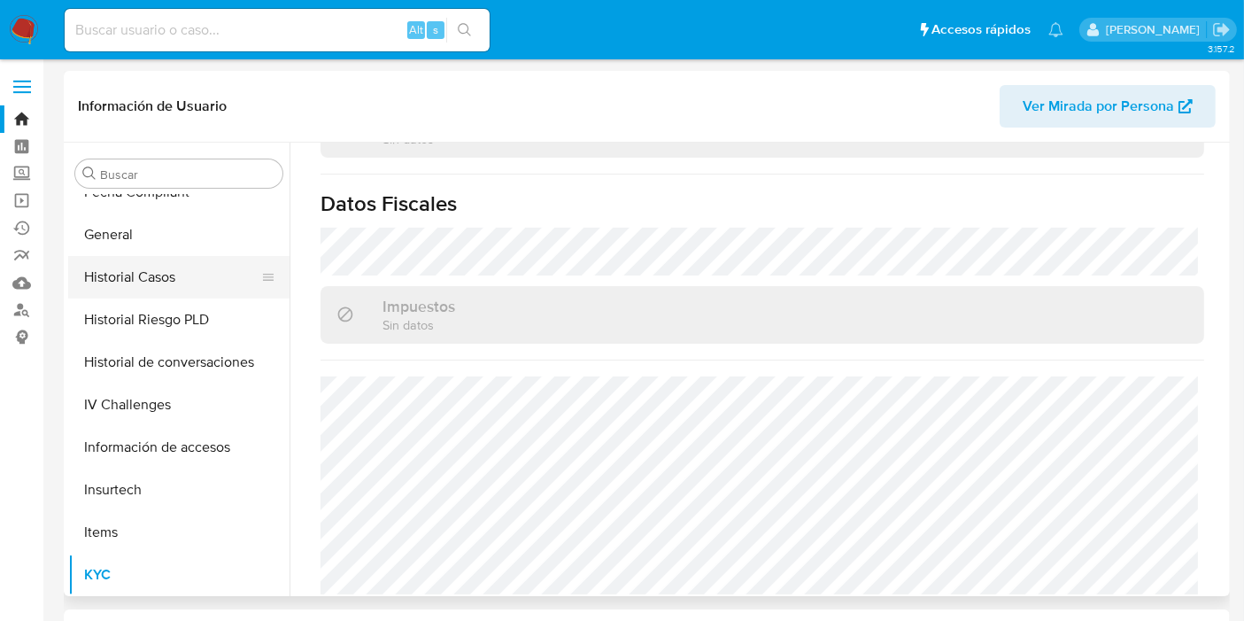
click at [168, 284] on button "Historial Casos" at bounding box center [171, 277] width 207 height 43
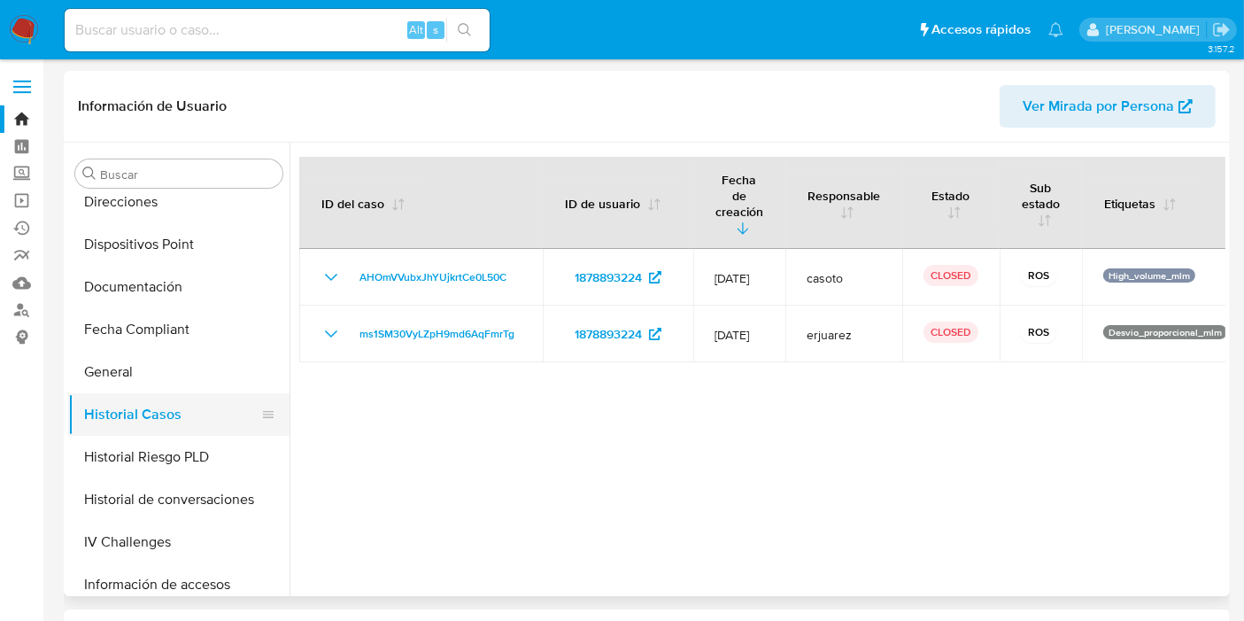
scroll to position [157, 0]
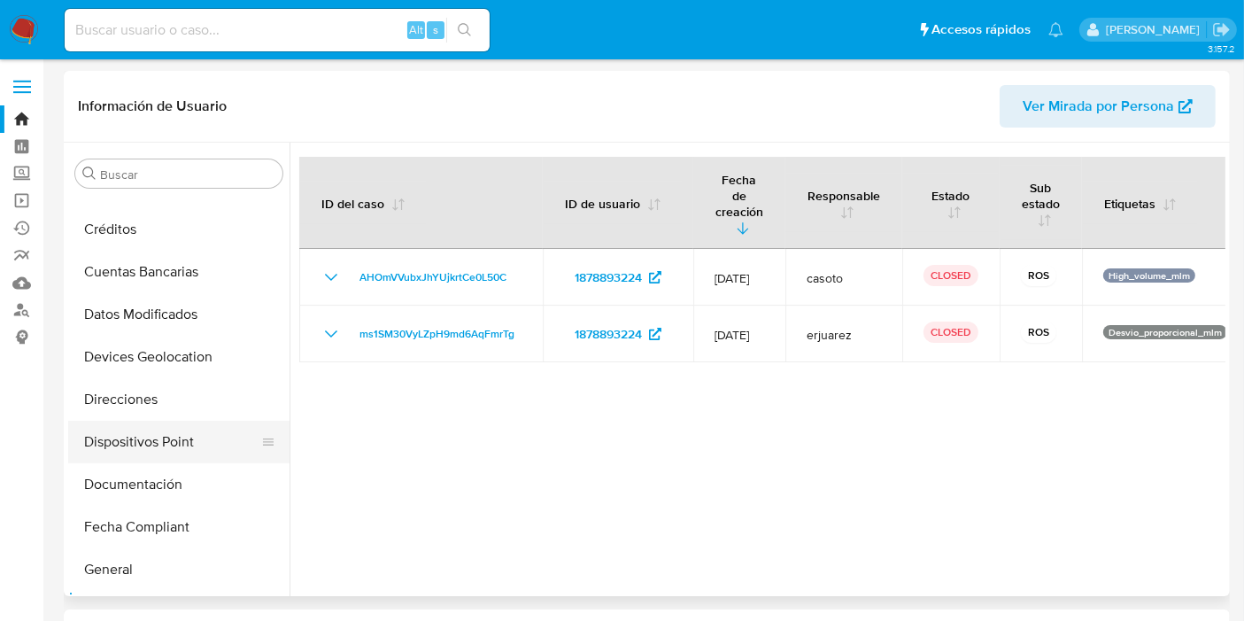
click at [151, 436] on button "Dispositivos Point" at bounding box center [171, 442] width 207 height 43
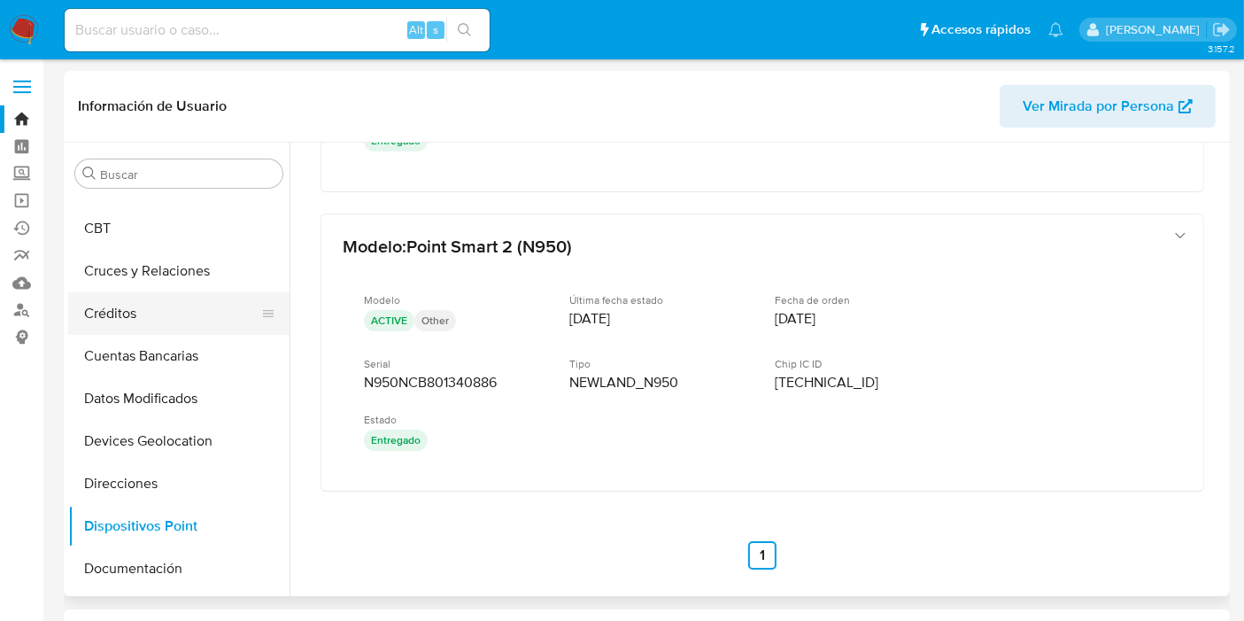
scroll to position [0, 0]
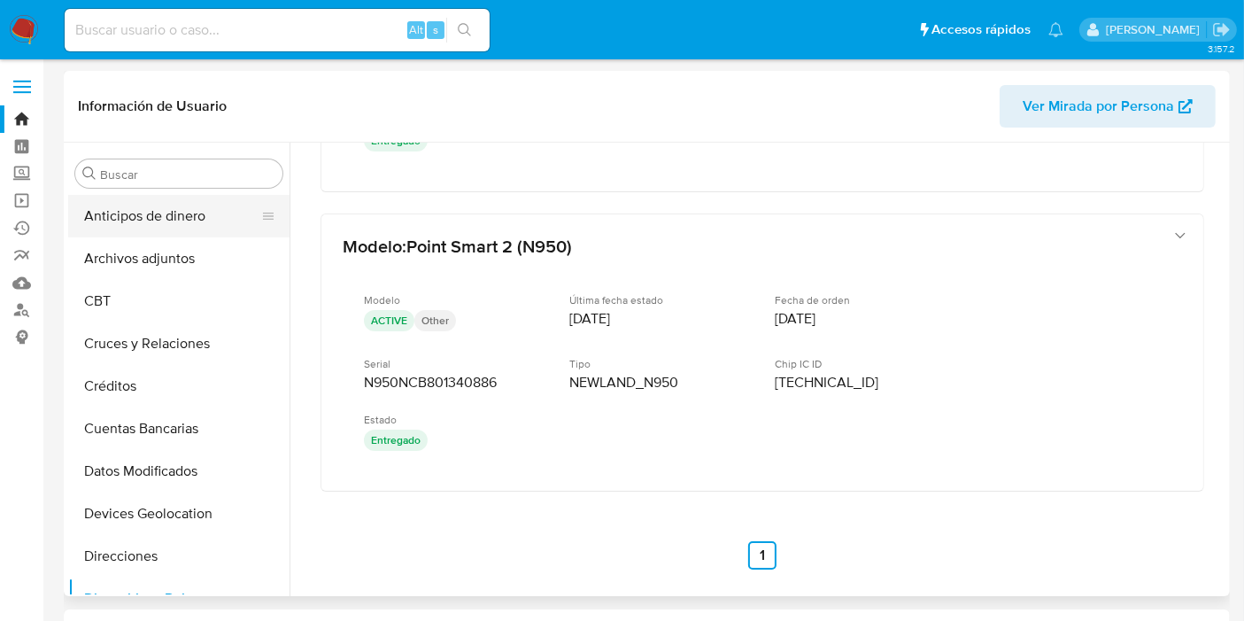
click at [157, 216] on button "Anticipos de dinero" at bounding box center [171, 216] width 207 height 43
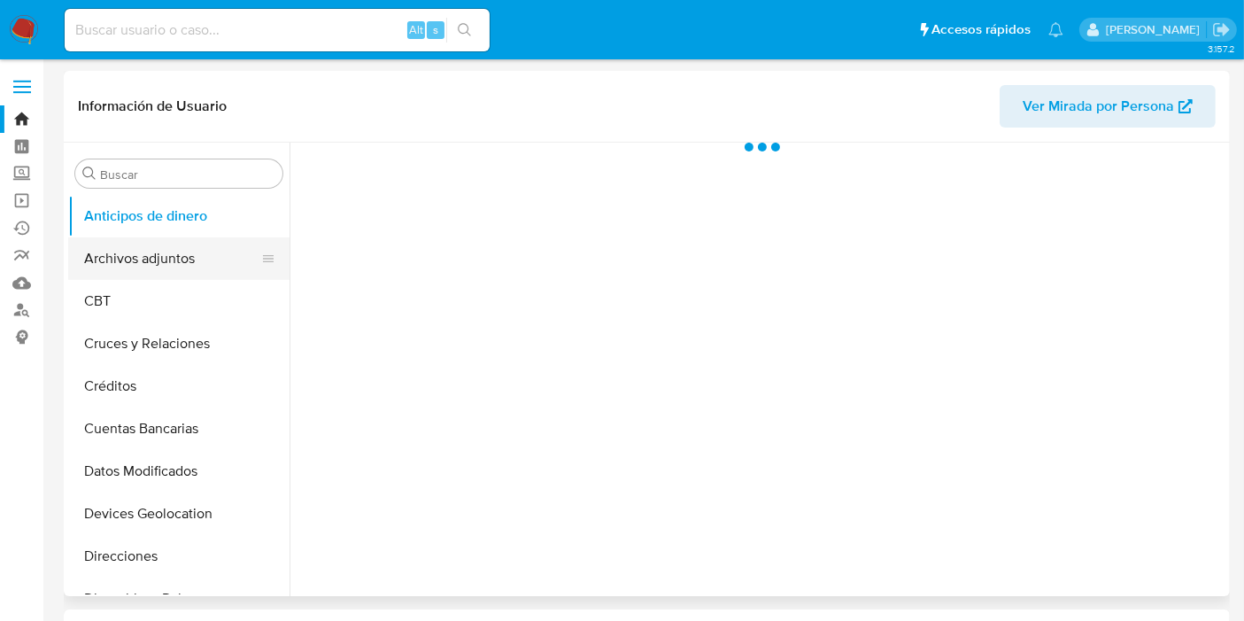
click at [152, 244] on button "Archivos adjuntos" at bounding box center [171, 258] width 207 height 43
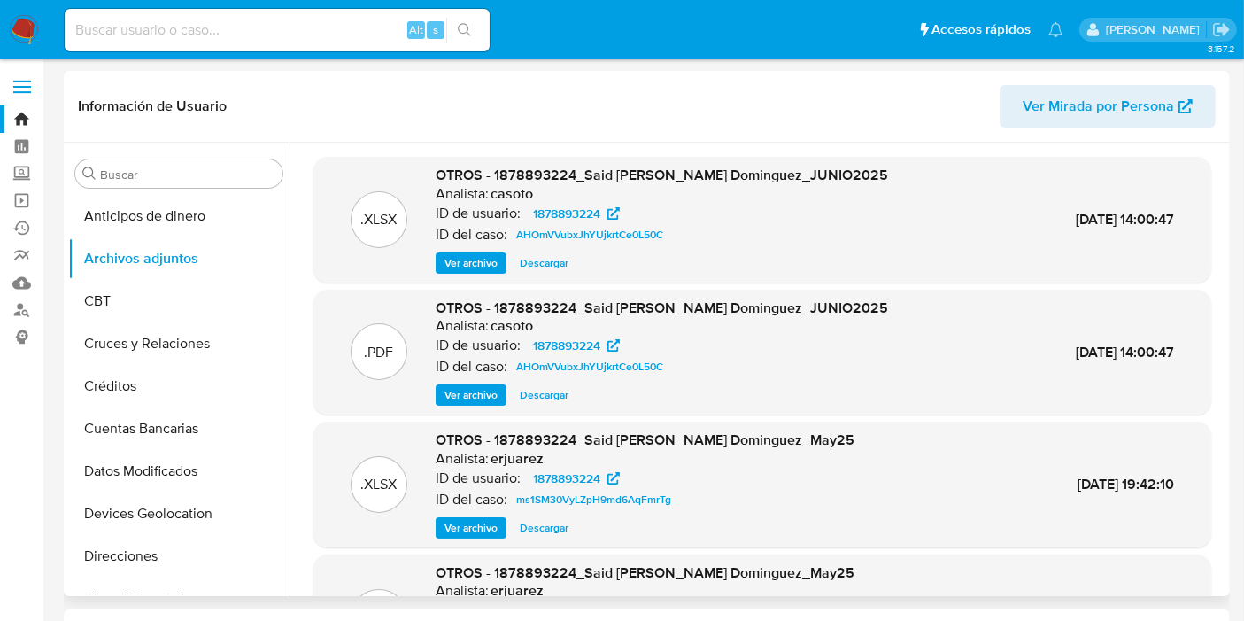
click at [532, 261] on span "Descargar" at bounding box center [544, 263] width 49 height 18
